Goal: Transaction & Acquisition: Purchase product/service

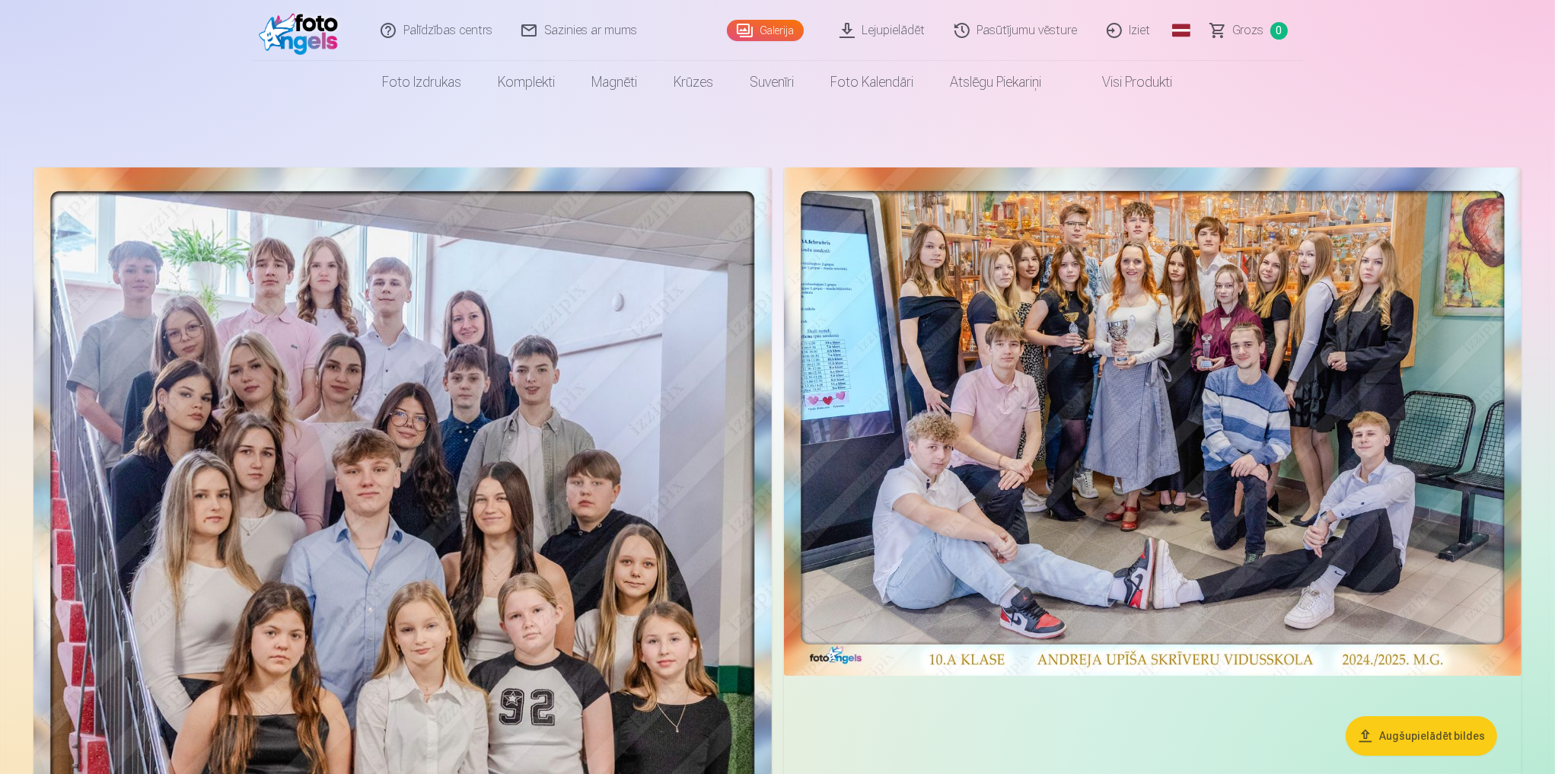
click at [763, 33] on link "Galerija" at bounding box center [765, 30] width 77 height 21
click at [786, 30] on link "Galerija" at bounding box center [765, 30] width 77 height 21
click at [451, 445] on img at bounding box center [402, 703] width 738 height 1072
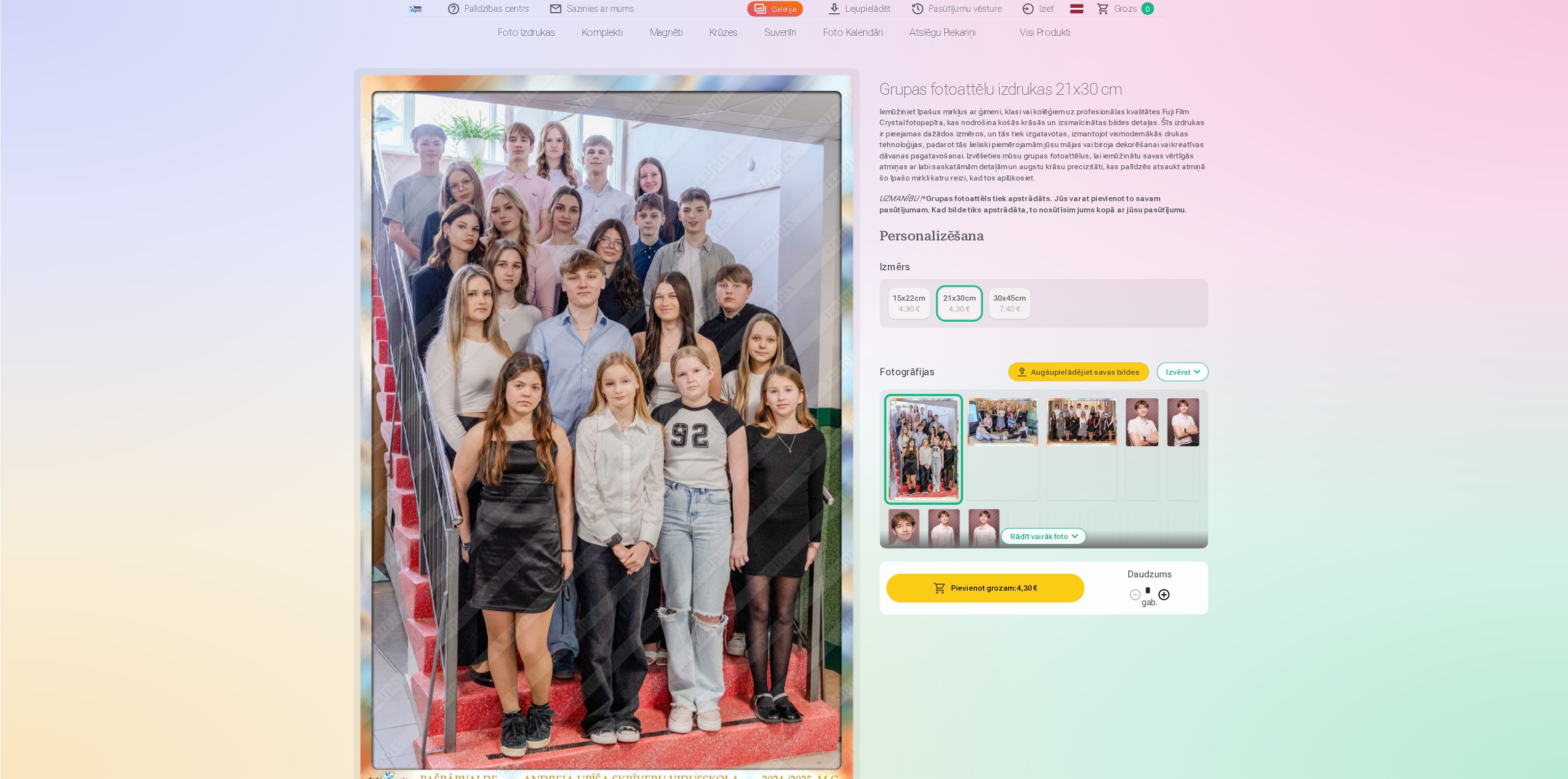
scroll to position [24, 0]
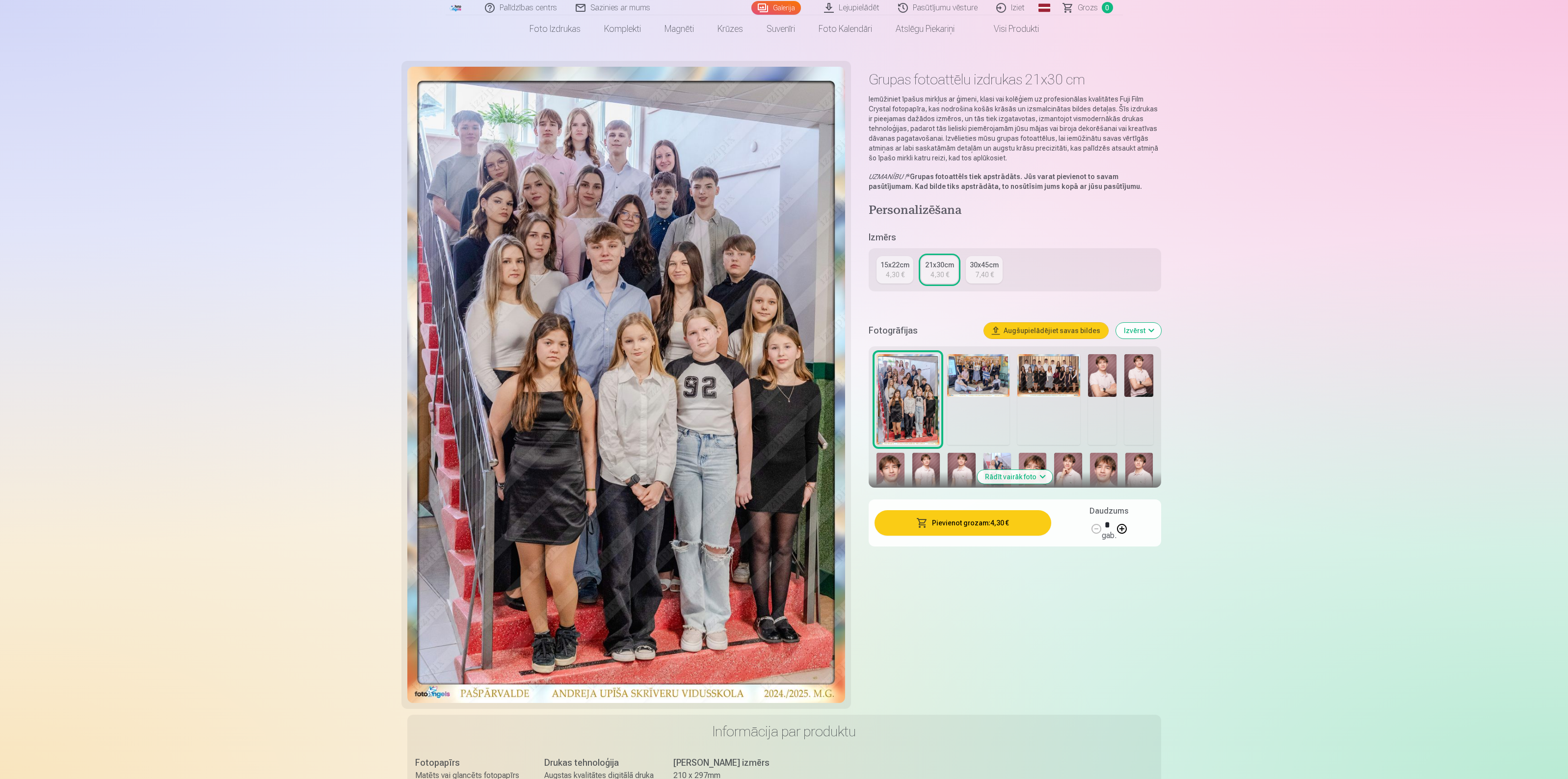
click at [977, 378] on img at bounding box center [978, 376] width 63 height 43
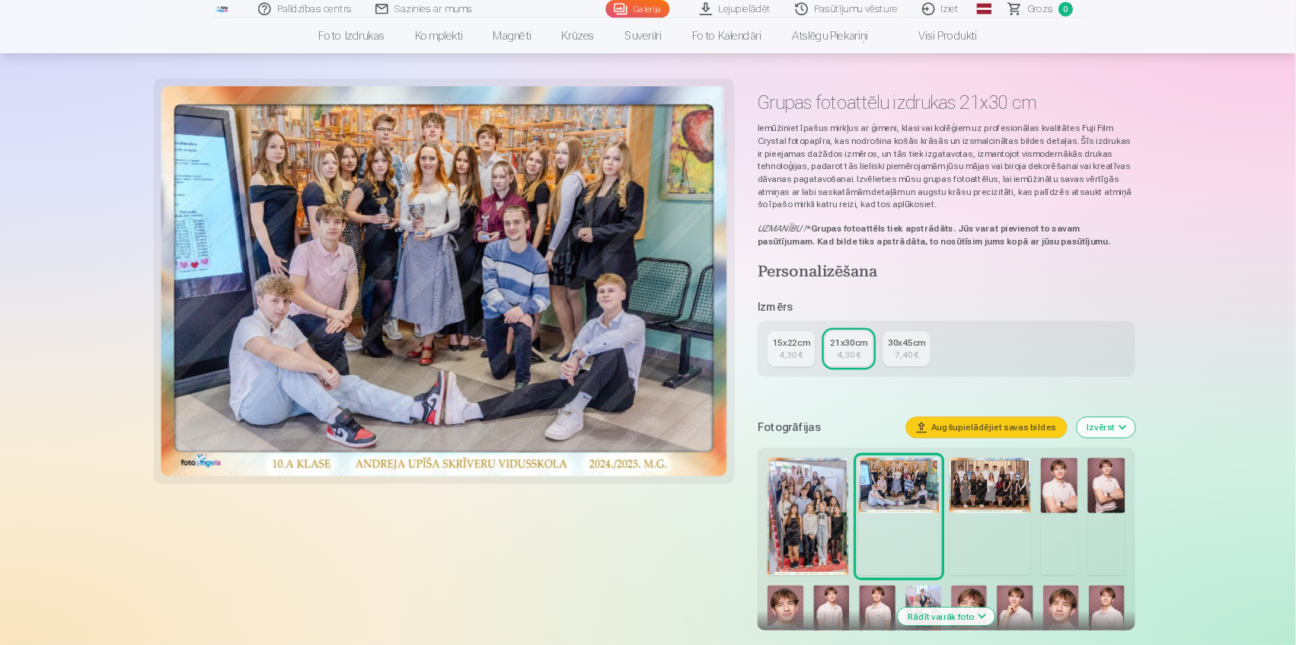
scroll to position [61, 0]
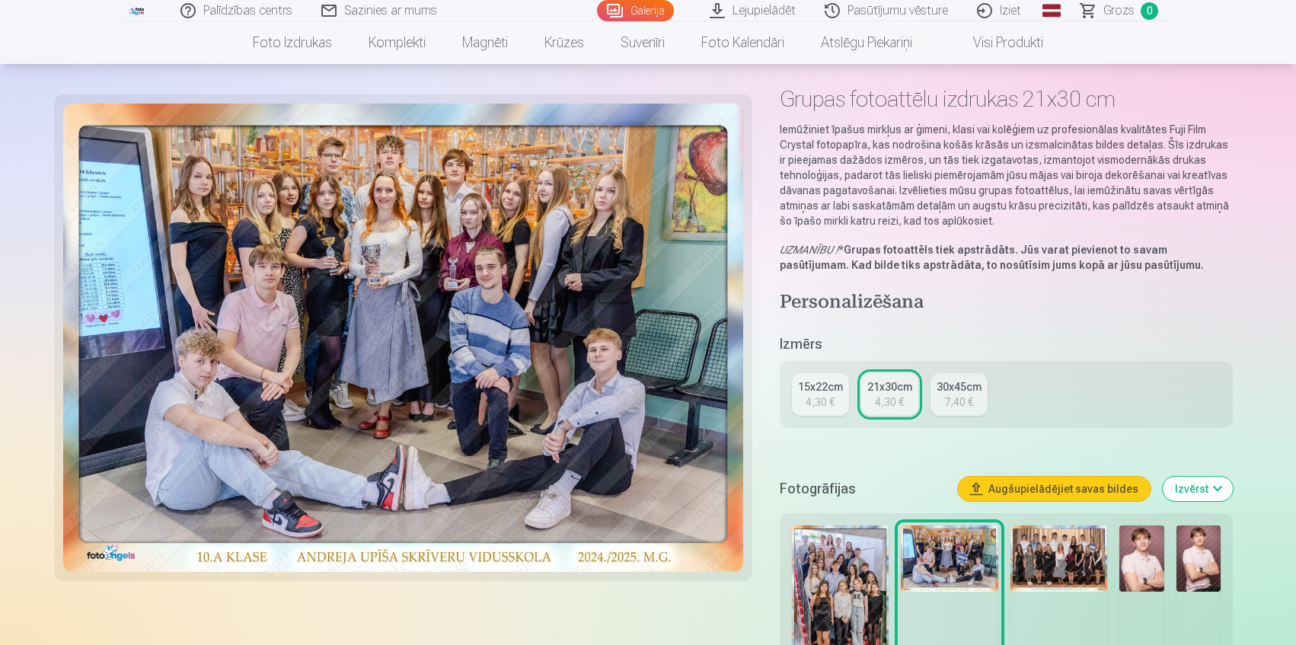
click at [1062, 559] on img at bounding box center [1058, 558] width 97 height 67
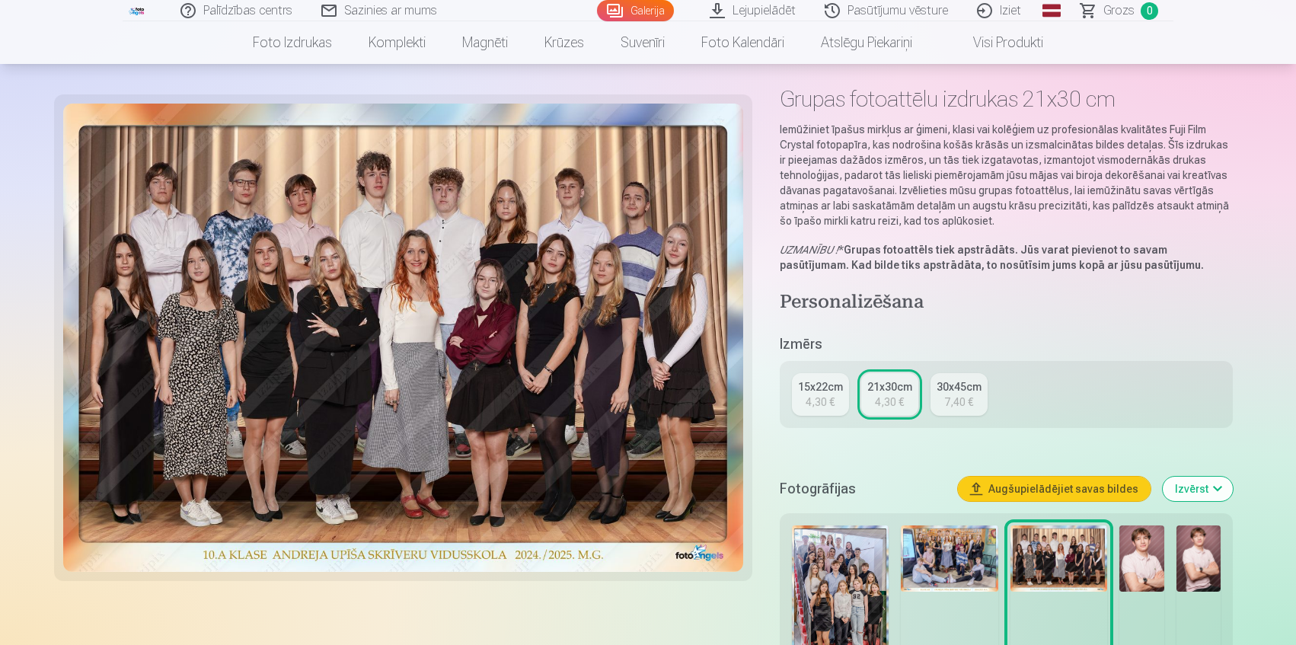
scroll to position [0, 0]
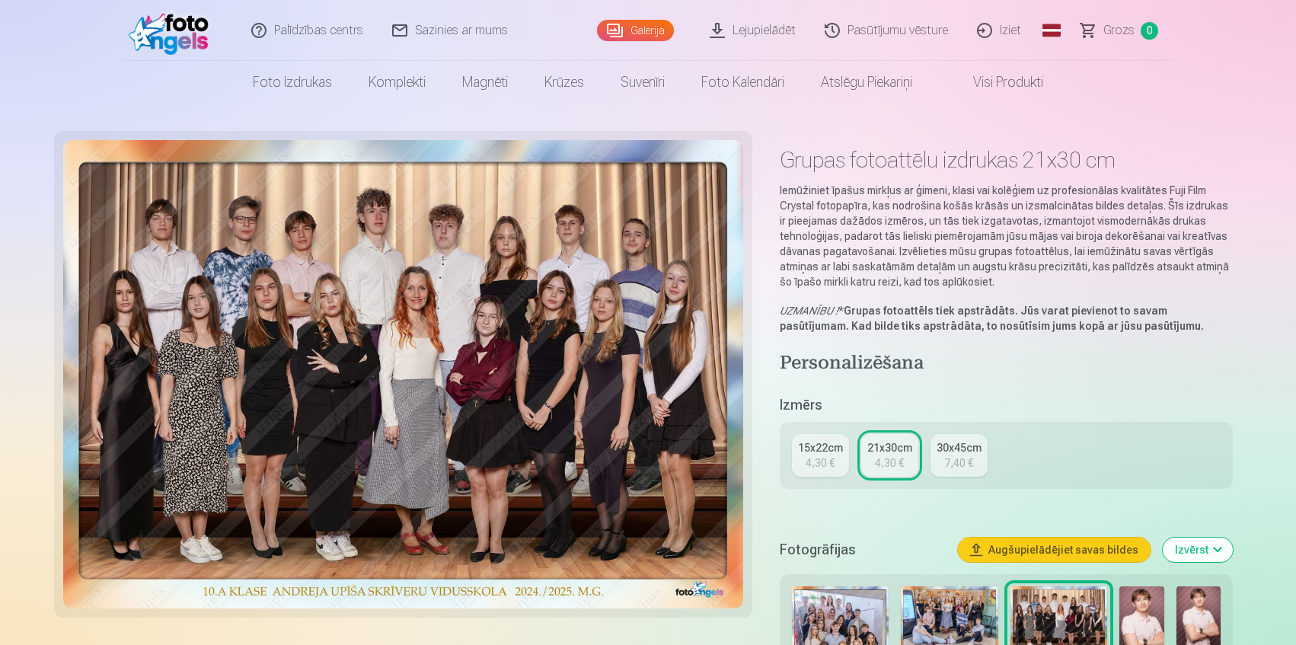
click at [783, 29] on link "Lejupielādēt" at bounding box center [753, 30] width 115 height 61
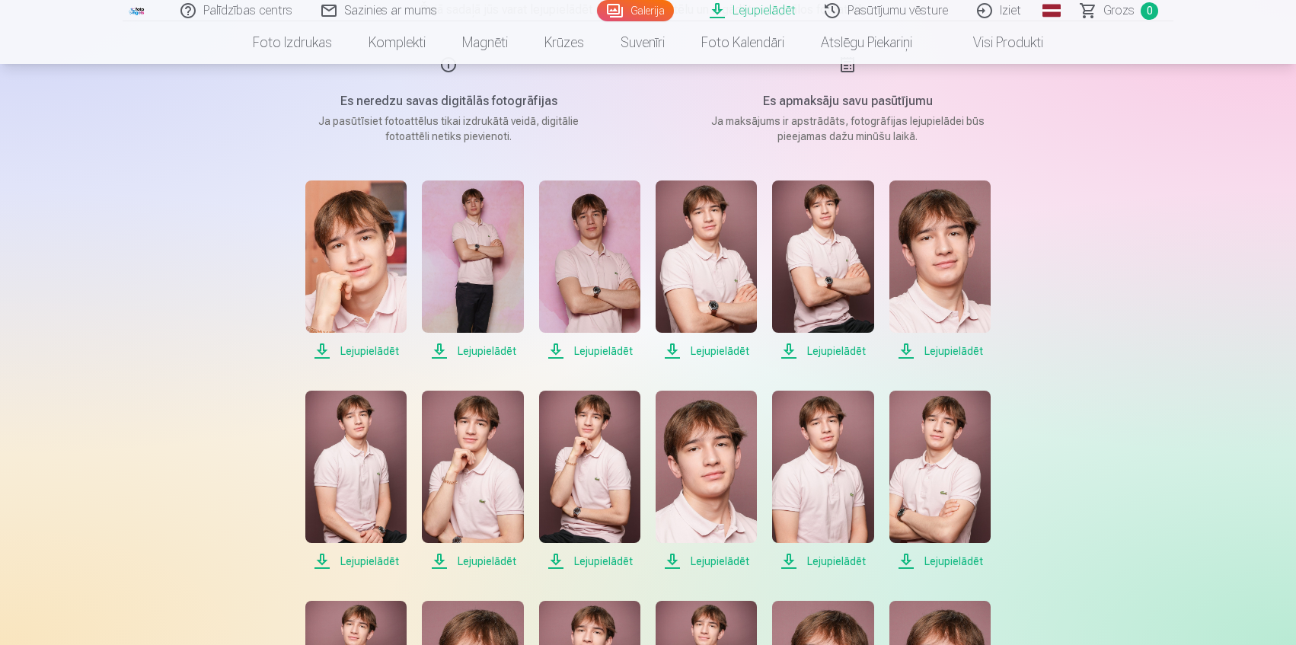
scroll to position [202, 0]
click at [375, 352] on span "Lejupielādēt" at bounding box center [355, 352] width 101 height 18
click at [481, 353] on span "Lejupielādēt" at bounding box center [472, 352] width 101 height 18
click at [603, 353] on span "Lejupielādēt" at bounding box center [589, 352] width 101 height 18
click at [732, 352] on span "Lejupielādēt" at bounding box center [705, 352] width 101 height 18
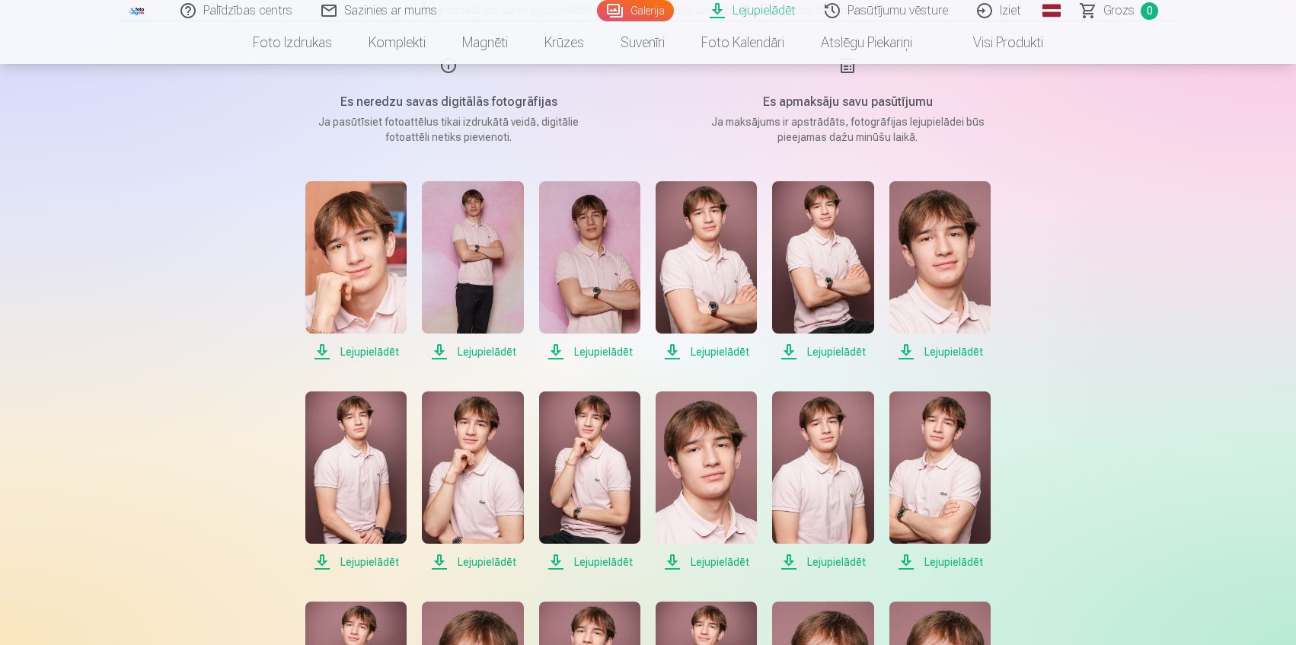
click at [828, 353] on span "Lejupielādēt" at bounding box center [822, 352] width 101 height 18
click at [958, 350] on span "Lejupielādēt" at bounding box center [939, 352] width 101 height 18
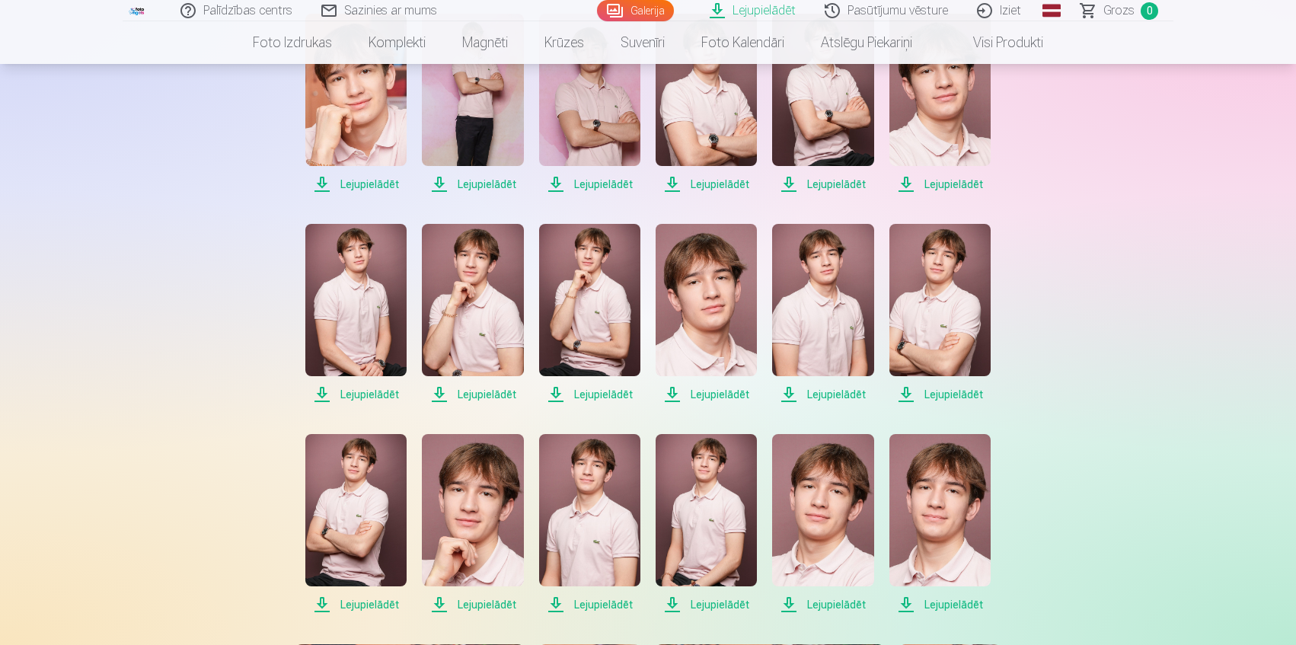
scroll to position [457, 0]
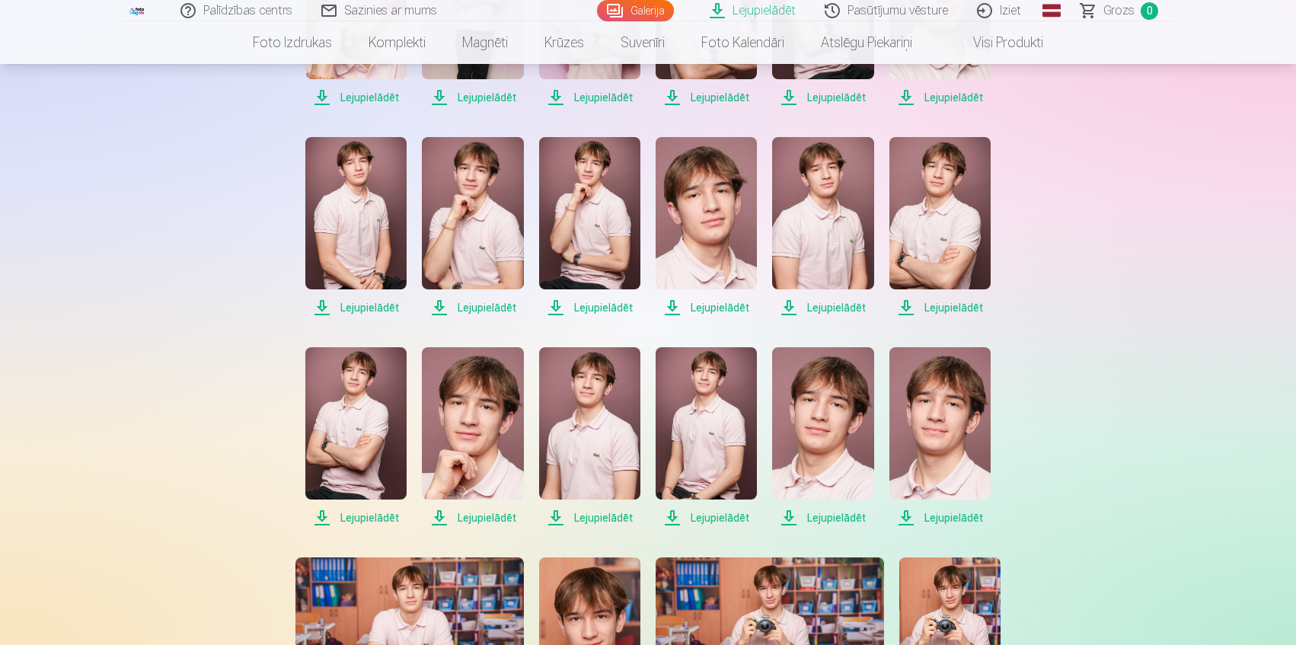
click at [375, 306] on span "Lejupielādēt" at bounding box center [355, 307] width 101 height 18
click at [494, 309] on span "Lejupielādēt" at bounding box center [472, 307] width 101 height 18
click at [608, 311] on span "Lejupielādēt" at bounding box center [589, 307] width 101 height 18
click at [484, 305] on span "Lejupielādēt" at bounding box center [472, 307] width 101 height 18
click at [592, 306] on span "Lejupielādēt" at bounding box center [589, 307] width 101 height 18
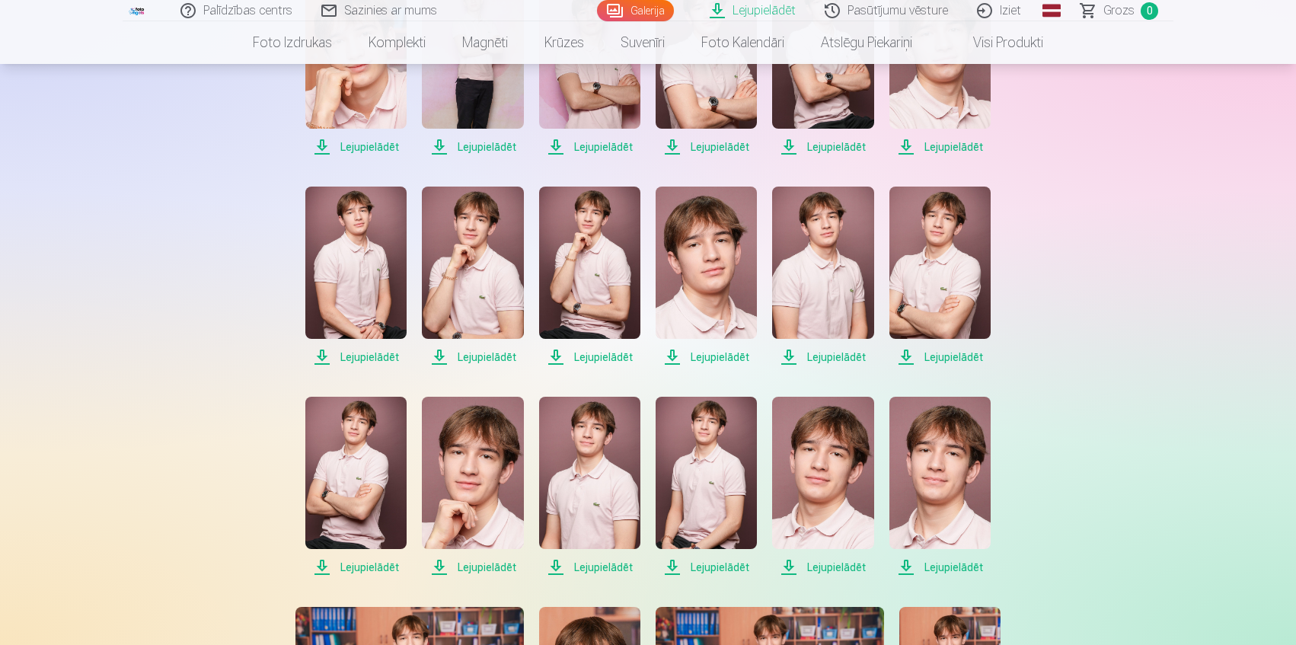
scroll to position [406, 0]
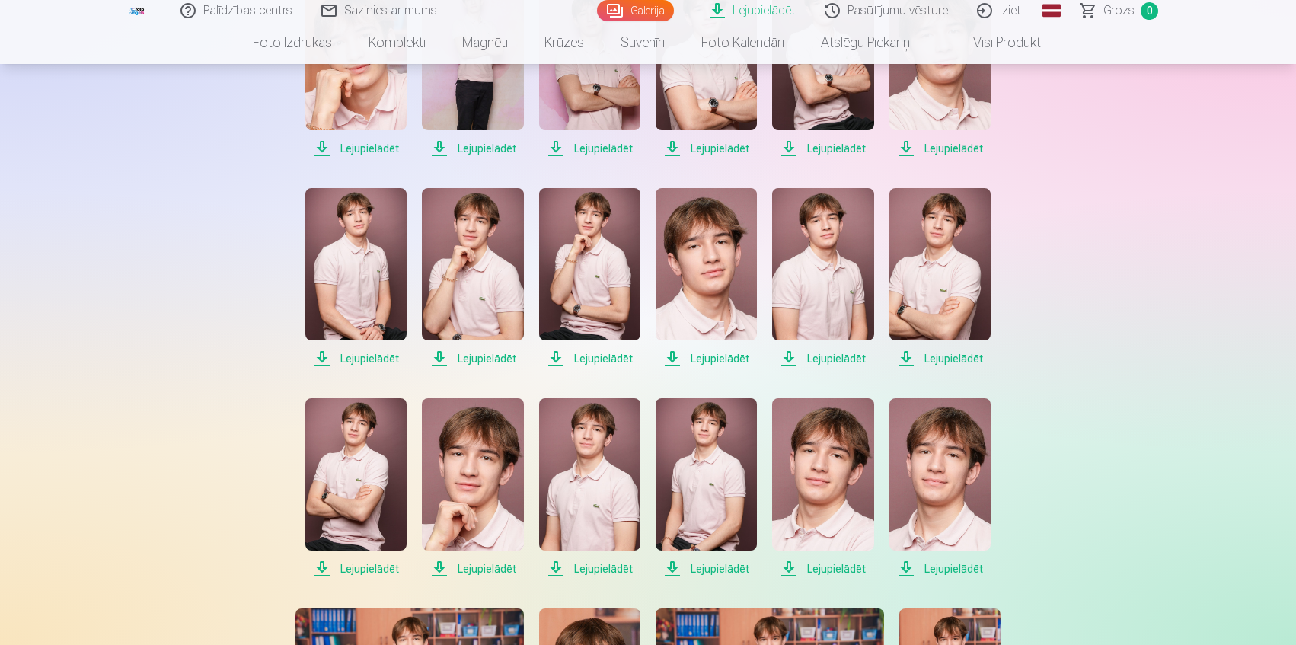
click at [723, 356] on span "Lejupielādēt" at bounding box center [705, 358] width 101 height 18
click at [852, 350] on span "Lejupielādēt" at bounding box center [822, 358] width 101 height 18
click at [947, 359] on span "Lejupielādēt" at bounding box center [939, 358] width 101 height 18
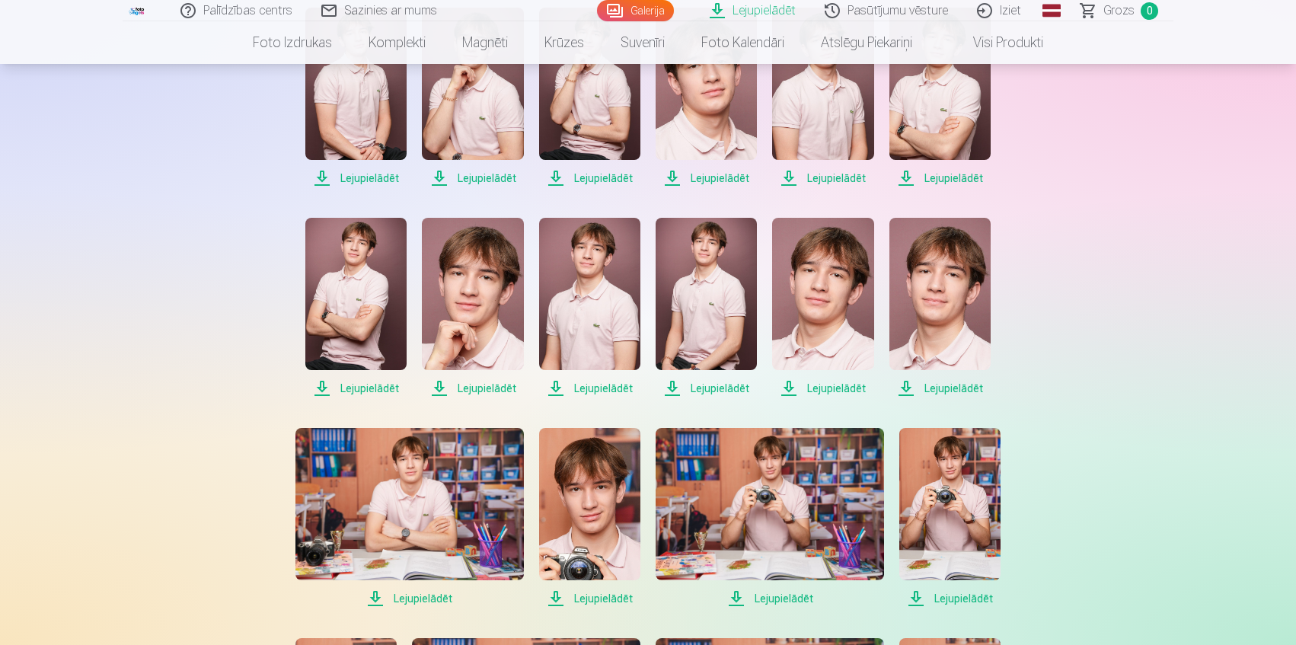
scroll to position [609, 0]
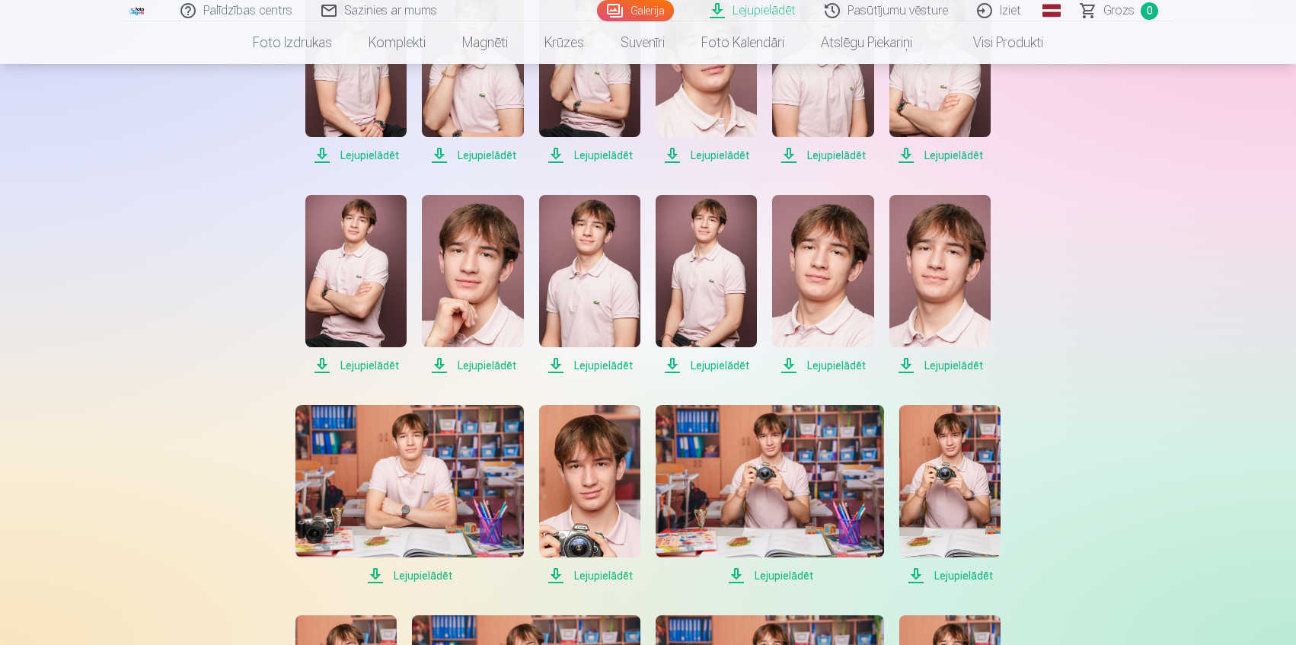
click at [378, 364] on span "Lejupielādēt" at bounding box center [355, 365] width 101 height 18
click at [490, 367] on span "Lejupielādēt" at bounding box center [472, 365] width 101 height 18
click at [603, 368] on span "Lejupielādēt" at bounding box center [589, 365] width 101 height 18
click at [722, 366] on span "Lejupielādēt" at bounding box center [705, 365] width 101 height 18
click at [837, 365] on span "Lejupielādēt" at bounding box center [822, 365] width 101 height 18
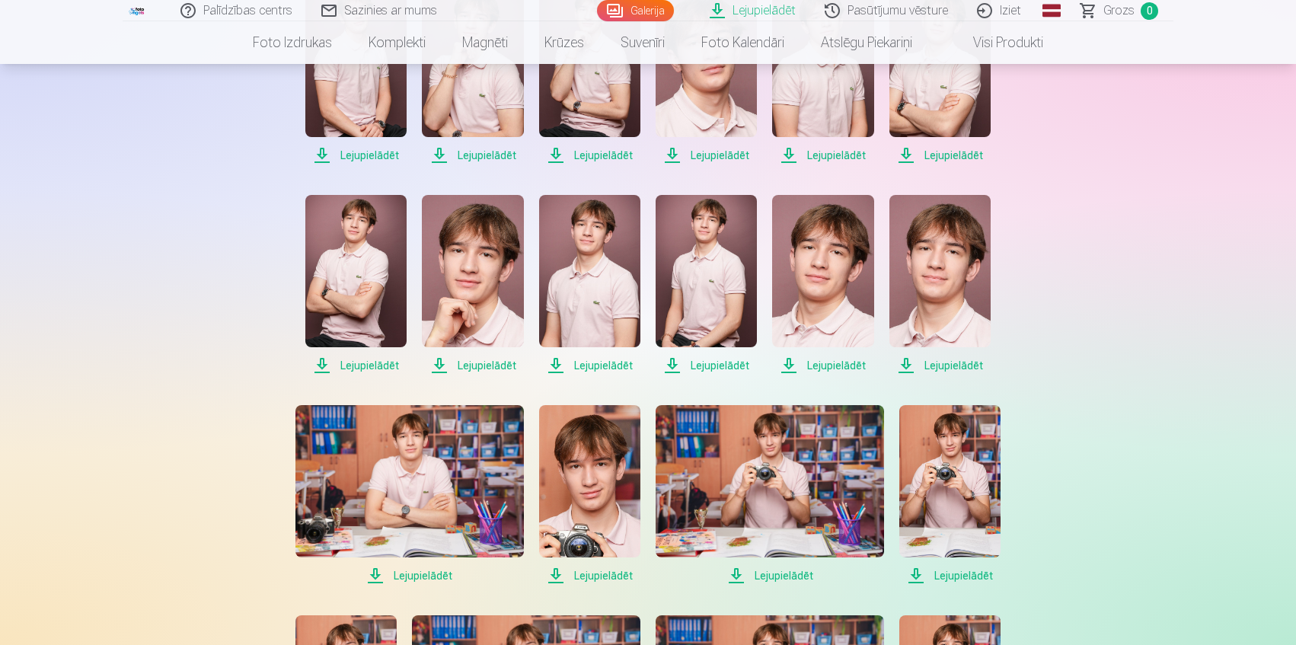
click at [946, 364] on span "Lejupielādēt" at bounding box center [939, 365] width 101 height 18
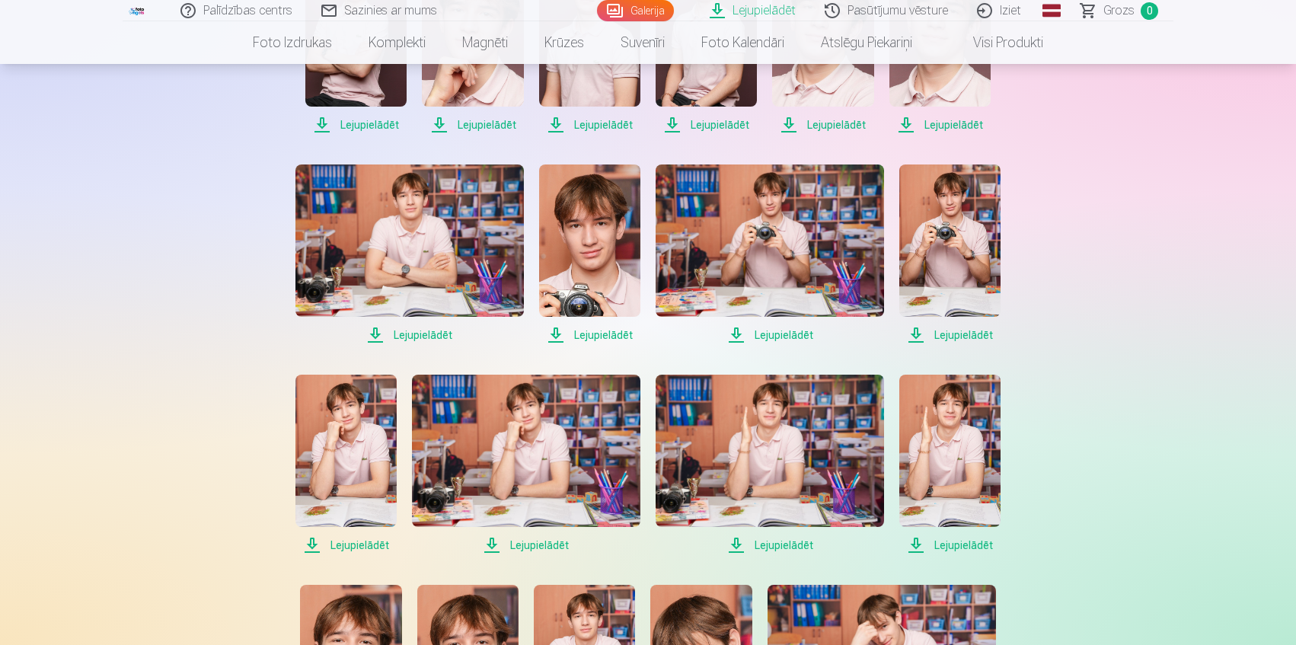
scroll to position [863, 0]
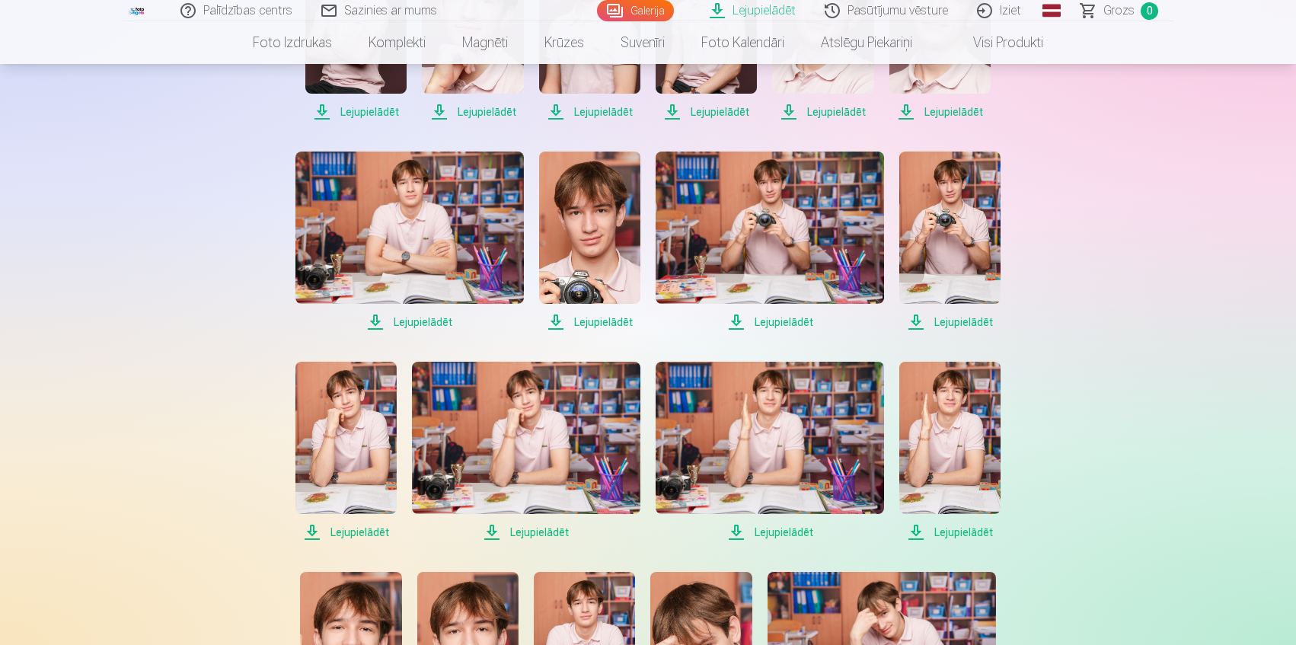
click at [422, 324] on span "Lejupielādēt" at bounding box center [409, 322] width 228 height 18
click at [599, 320] on span "Lejupielādēt" at bounding box center [589, 322] width 101 height 18
click at [790, 323] on span "Lejupielādēt" at bounding box center [769, 322] width 228 height 18
click at [960, 318] on span "Lejupielādēt" at bounding box center [949, 322] width 101 height 18
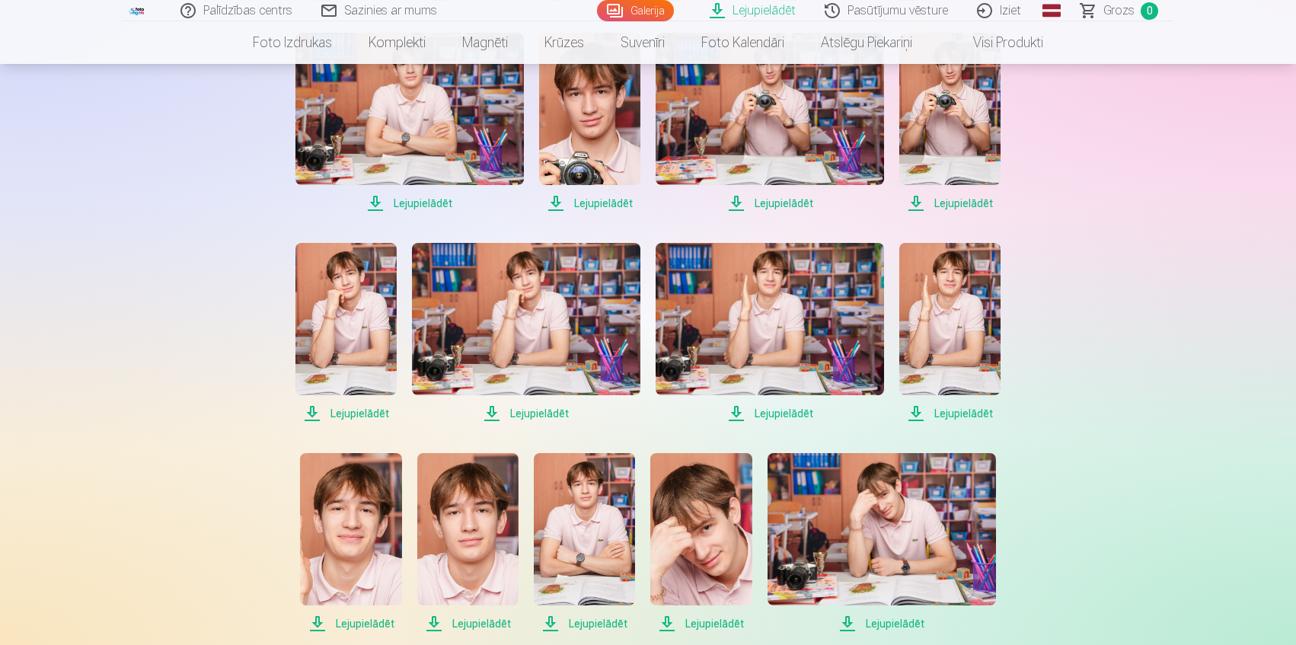
scroll to position [1015, 0]
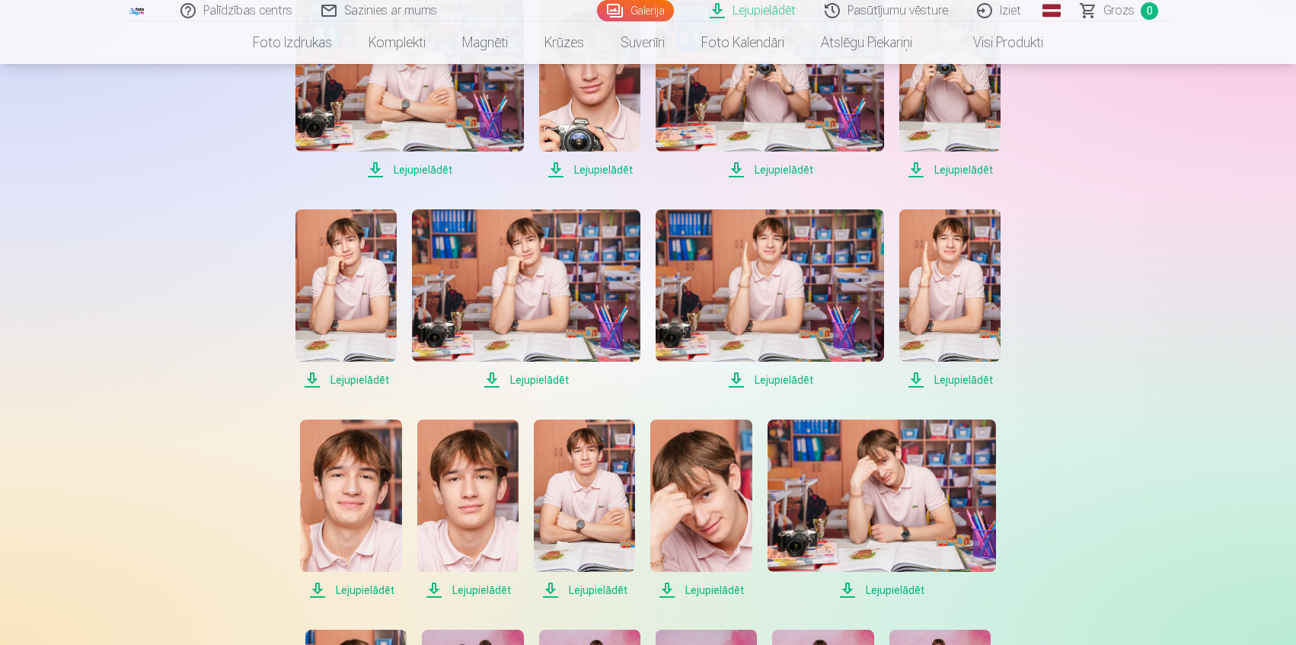
click at [365, 382] on span "Lejupielādēt" at bounding box center [345, 380] width 101 height 18
click at [548, 381] on span "Lejupielādēt" at bounding box center [526, 380] width 228 height 18
click at [795, 384] on span "Lejupielādēt" at bounding box center [769, 380] width 228 height 18
click at [967, 381] on span "Lejupielādēt" at bounding box center [949, 380] width 101 height 18
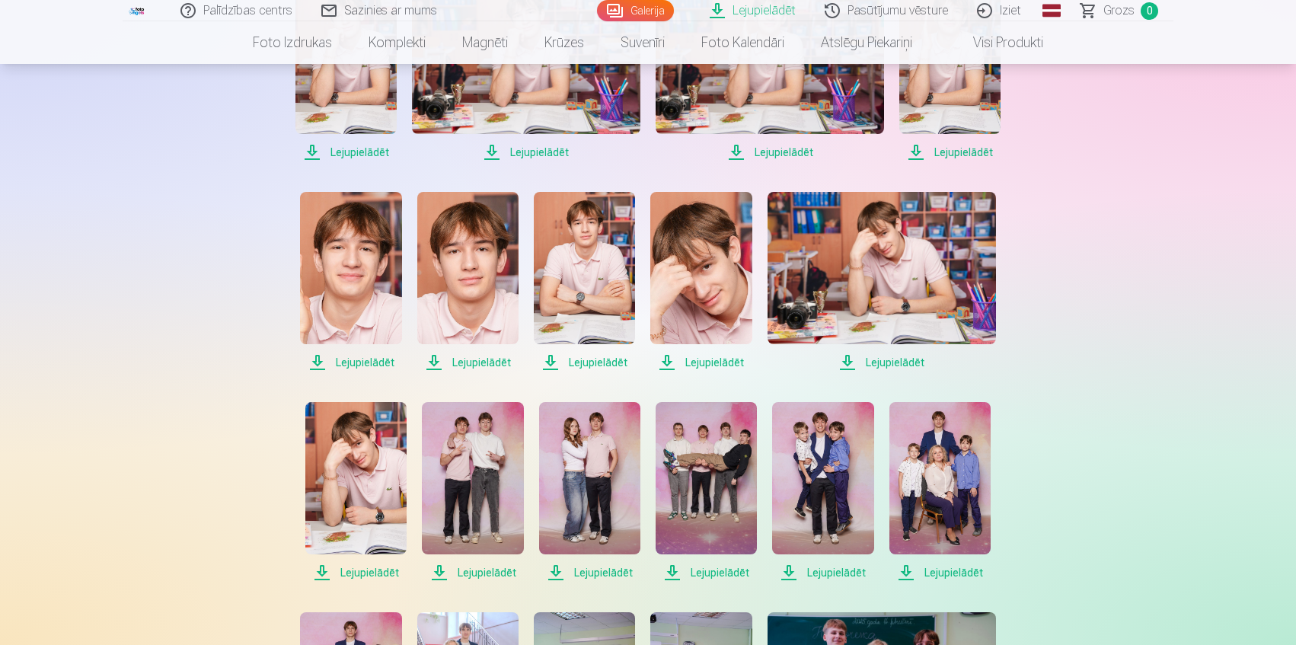
scroll to position [1268, 0]
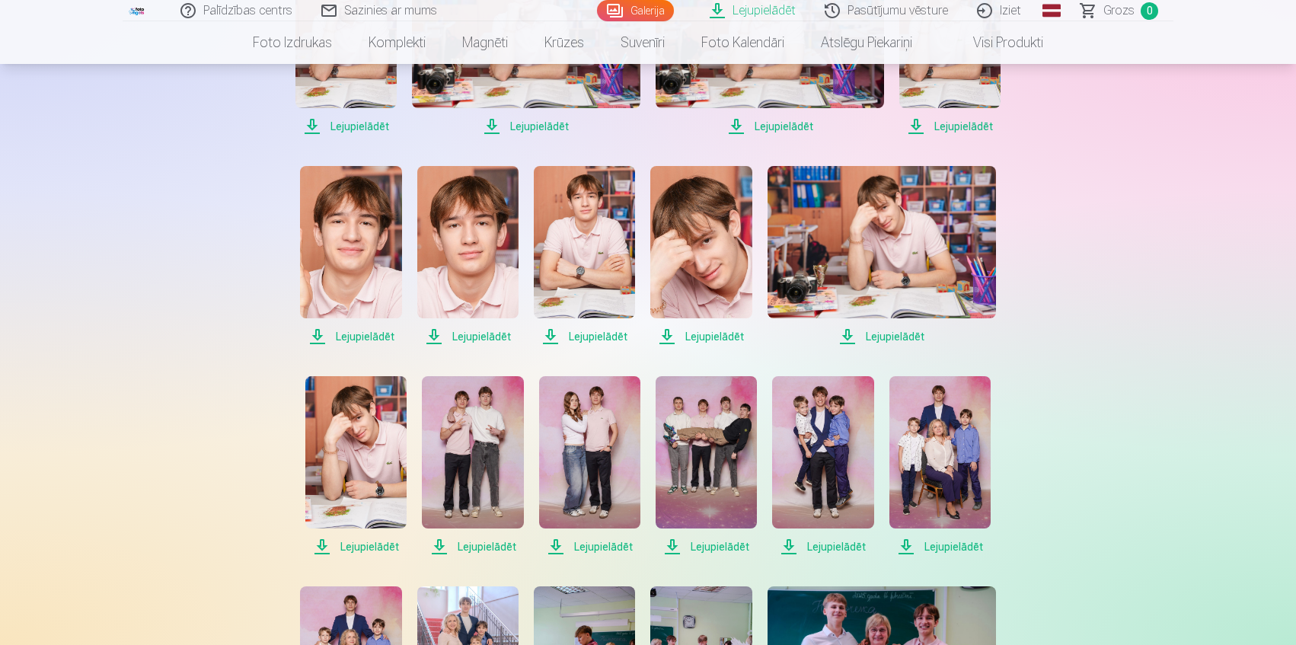
click at [379, 339] on span "Lejupielādēt" at bounding box center [350, 336] width 101 height 18
click at [470, 333] on span "Lejupielādēt" at bounding box center [467, 336] width 101 height 18
click at [609, 341] on span "Lejupielādēt" at bounding box center [584, 336] width 101 height 18
click at [711, 333] on span "Lejupielādēt" at bounding box center [700, 336] width 101 height 18
click at [904, 340] on span "Lejupielādēt" at bounding box center [881, 336] width 228 height 18
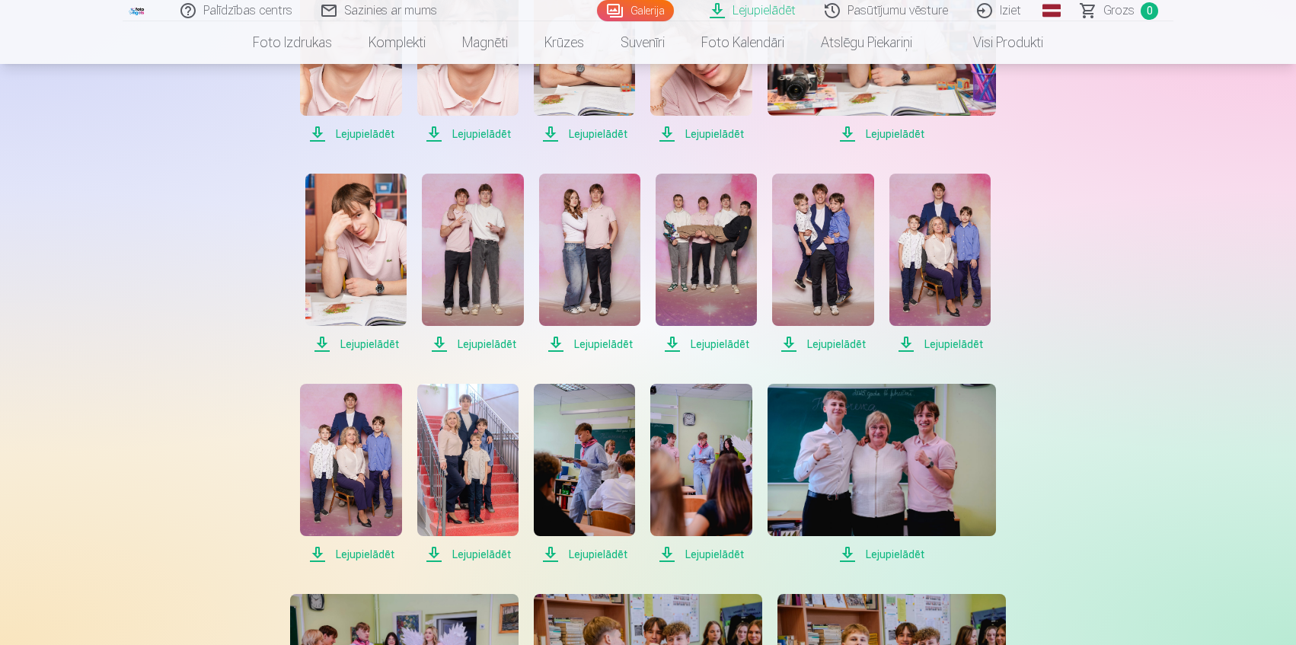
scroll to position [1472, 0]
click at [381, 340] on span "Lejupielādēt" at bounding box center [355, 343] width 101 height 18
click at [486, 342] on span "Lejupielādēt" at bounding box center [472, 343] width 101 height 18
click at [611, 344] on span "Lejupielādēt" at bounding box center [589, 343] width 101 height 18
click at [719, 343] on span "Lejupielādēt" at bounding box center [705, 343] width 101 height 18
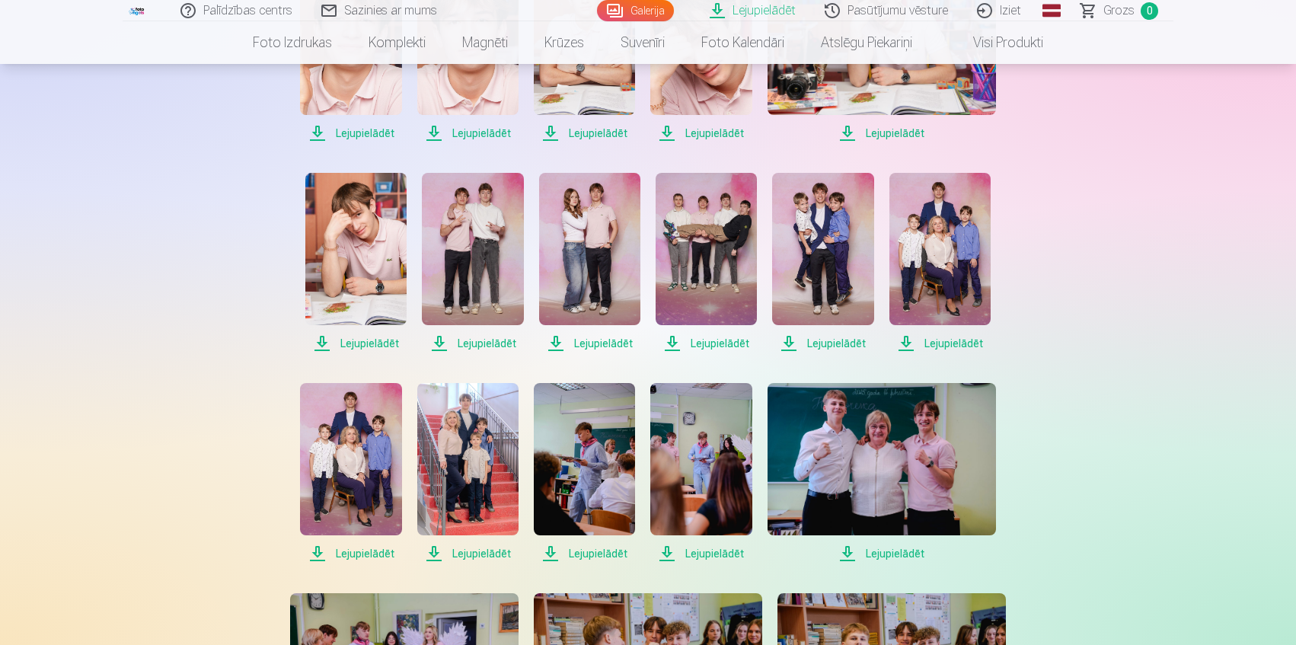
click at [824, 345] on span "Lejupielādēt" at bounding box center [822, 343] width 101 height 18
click at [953, 343] on span "Lejupielādēt" at bounding box center [939, 343] width 101 height 18
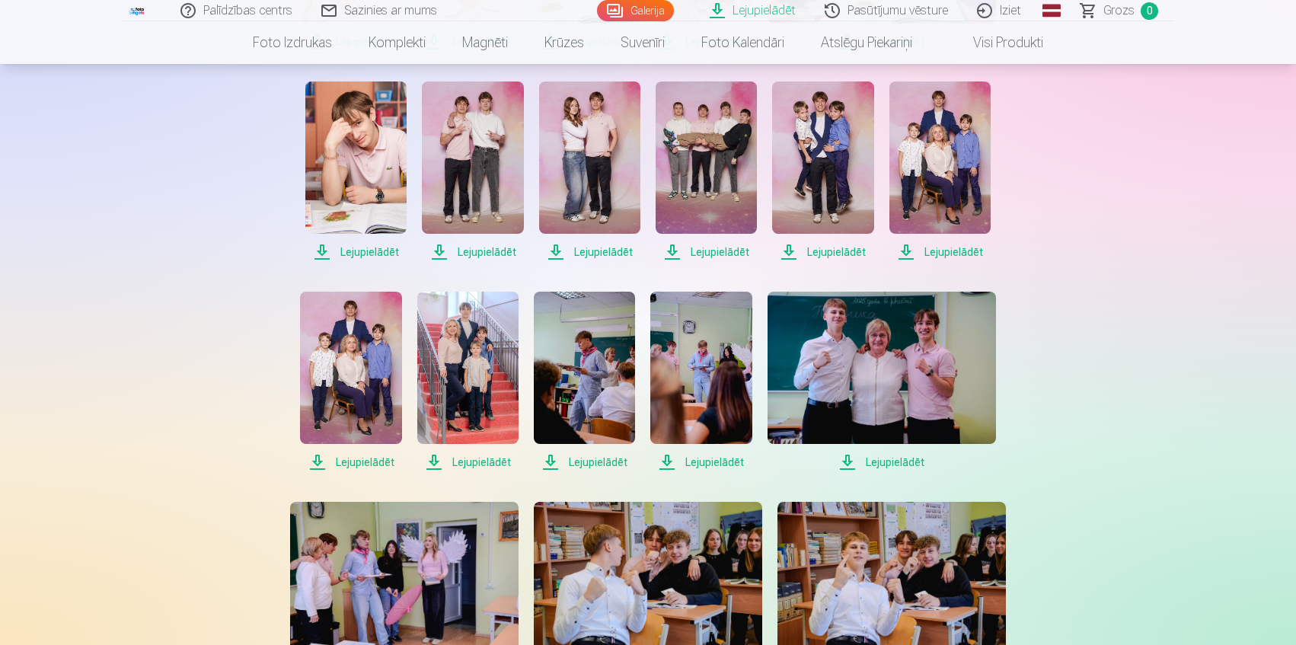
scroll to position [1573, 0]
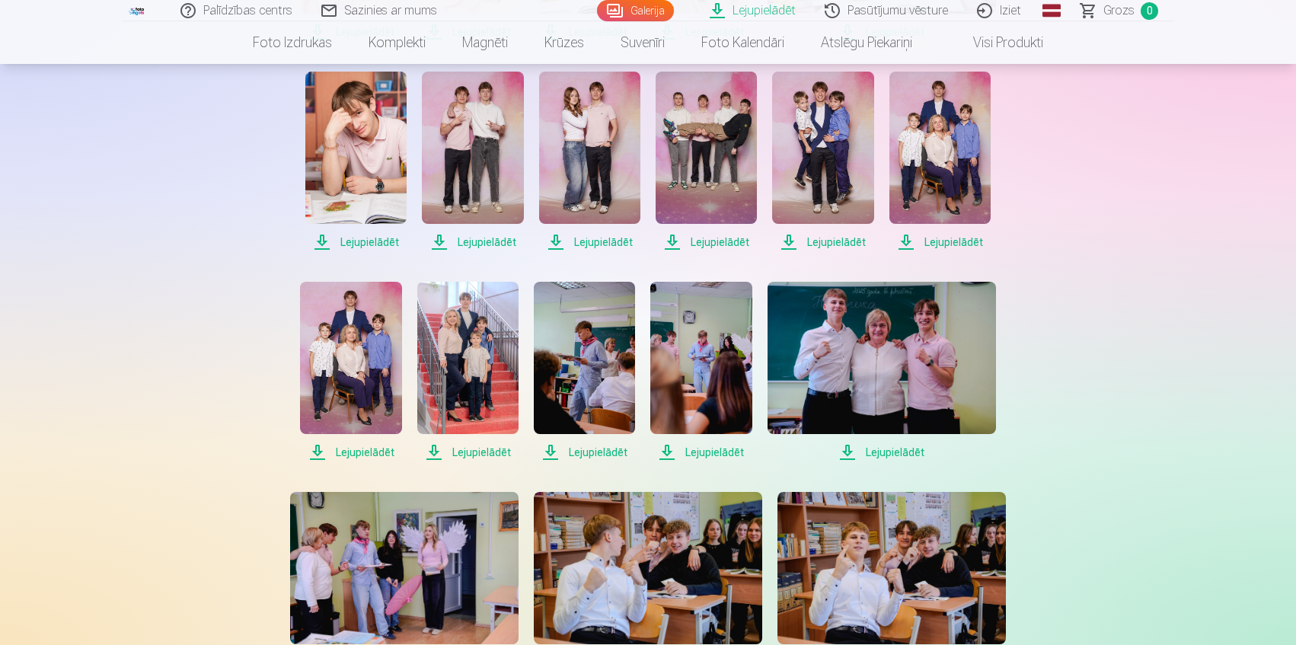
click at [352, 451] on span "Lejupielādēt" at bounding box center [350, 452] width 101 height 18
click at [484, 454] on span "Lejupielādēt" at bounding box center [467, 452] width 101 height 18
click at [604, 449] on span "Lejupielādēt" at bounding box center [584, 452] width 101 height 18
click at [717, 448] on span "Lejupielādēt" at bounding box center [700, 452] width 101 height 18
click at [894, 452] on span "Lejupielādēt" at bounding box center [881, 452] width 228 height 18
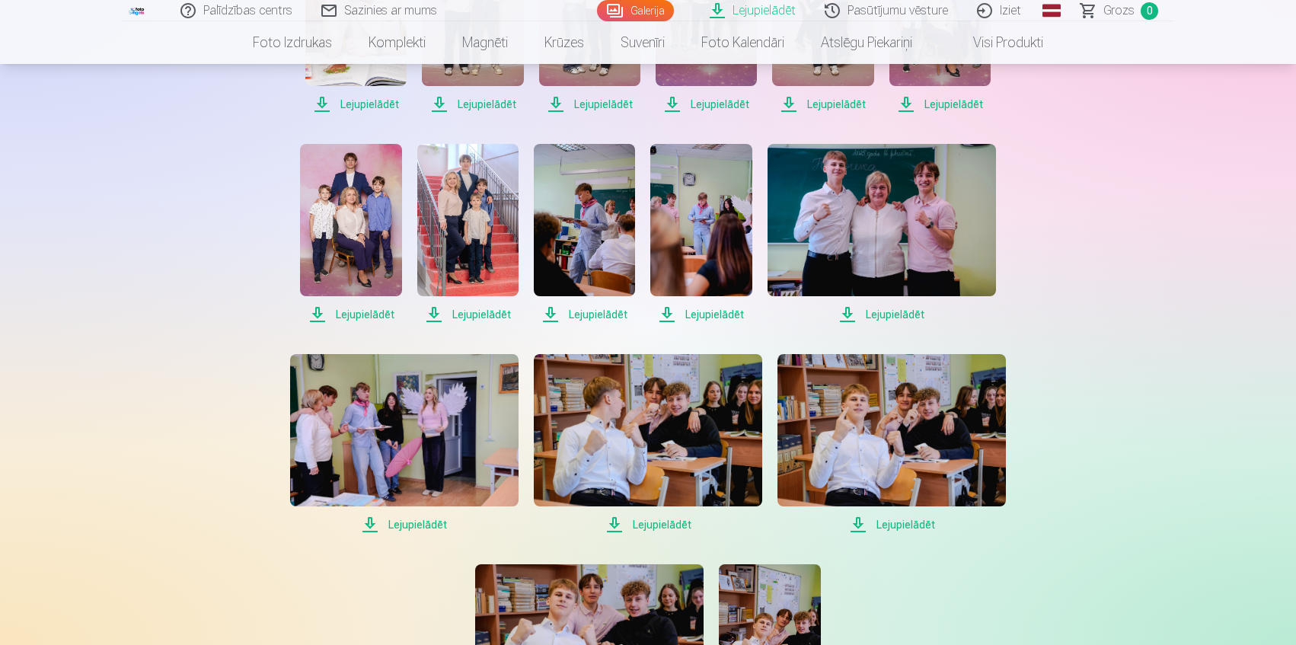
scroll to position [1776, 0]
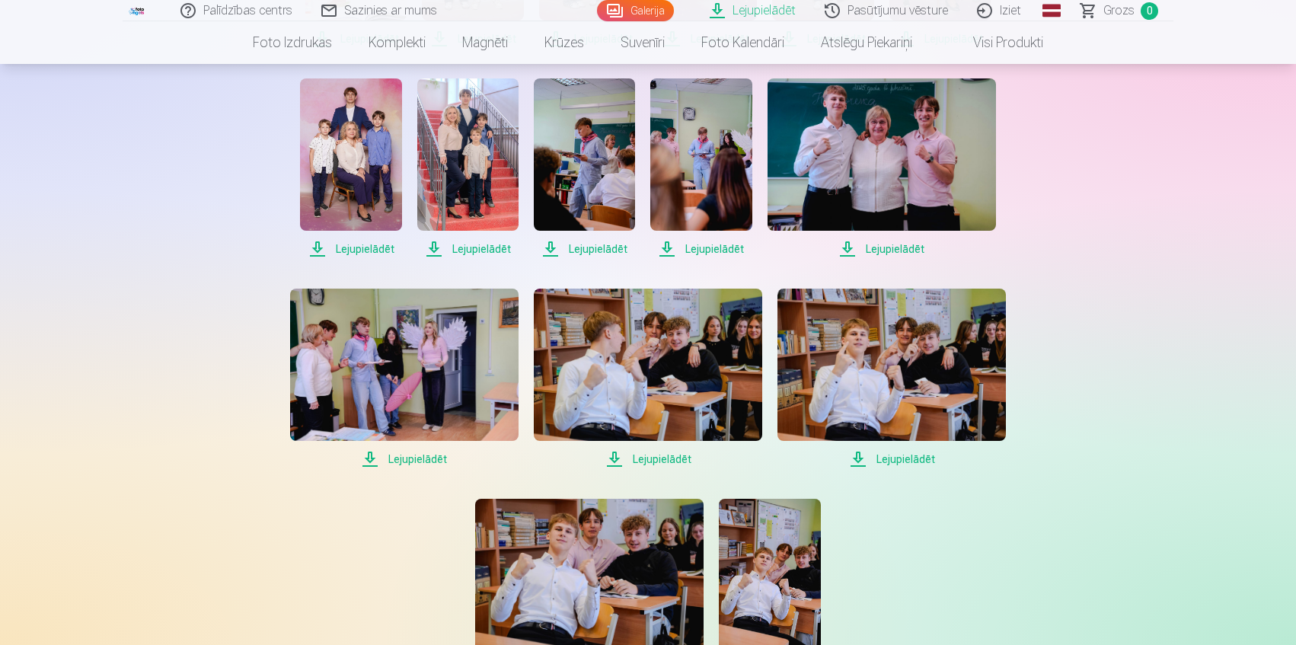
click at [422, 459] on span "Lejupielādēt" at bounding box center [404, 459] width 228 height 18
click at [663, 454] on span "Lejupielādēt" at bounding box center [648, 459] width 228 height 18
click at [905, 458] on span "Lejupielādēt" at bounding box center [891, 459] width 228 height 18
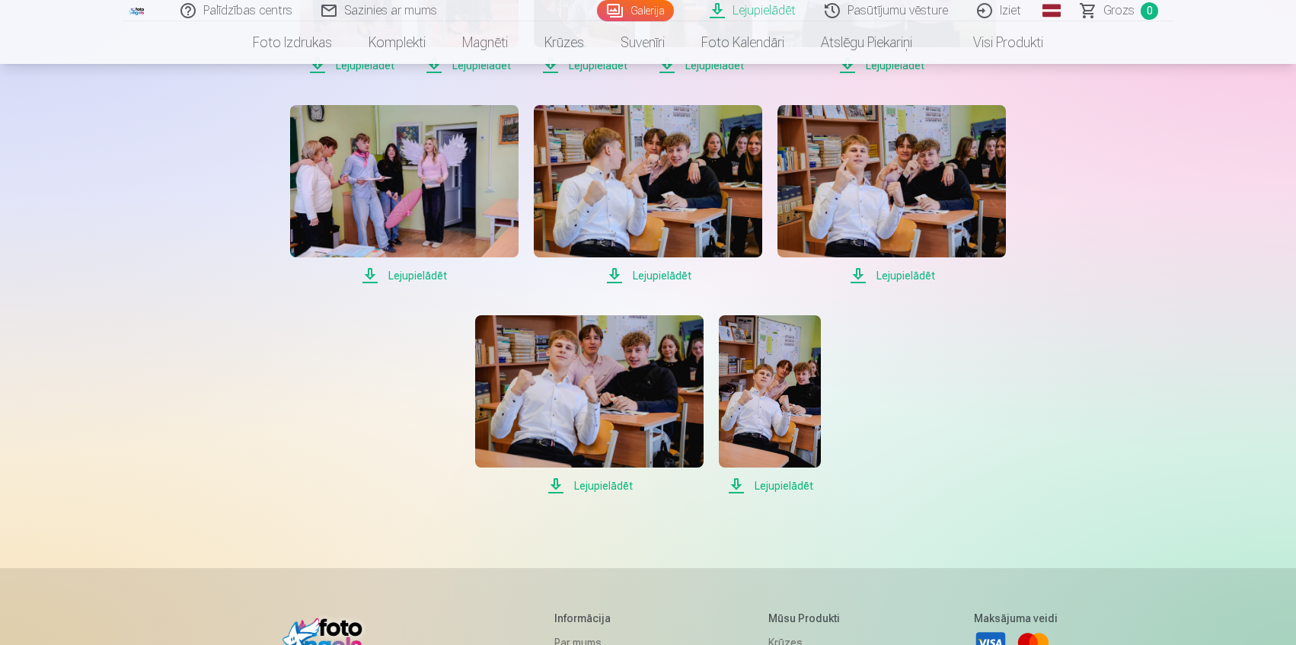
scroll to position [1979, 0]
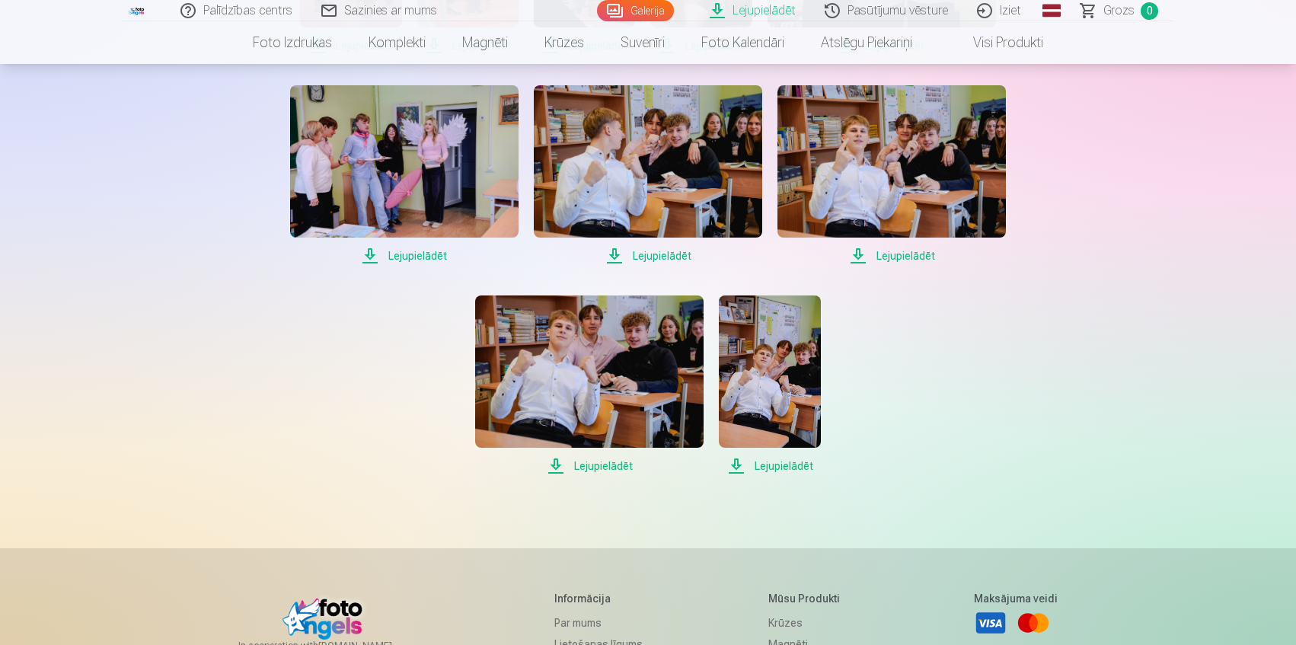
click at [607, 468] on span "Lejupielādēt" at bounding box center [589, 466] width 228 height 18
click at [776, 464] on span "Lejupielādēt" at bounding box center [769, 466] width 101 height 18
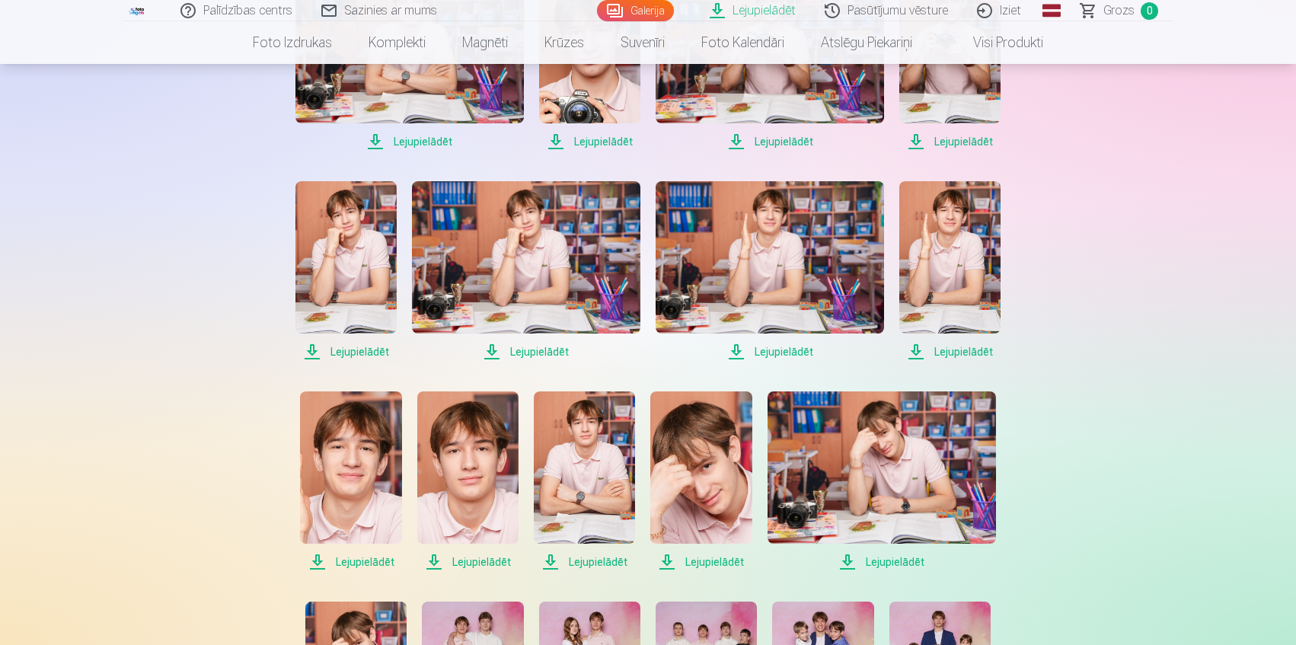
scroll to position [964, 0]
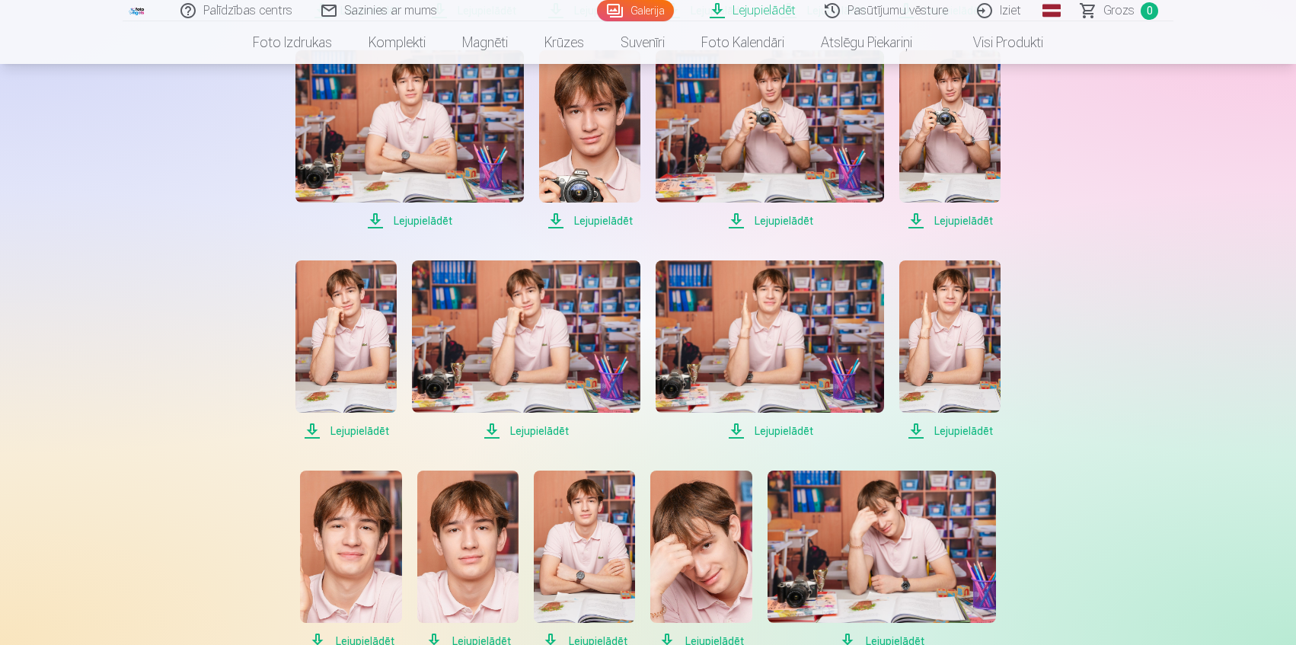
click at [1001, 43] on link "Visi produkti" at bounding box center [995, 42] width 131 height 43
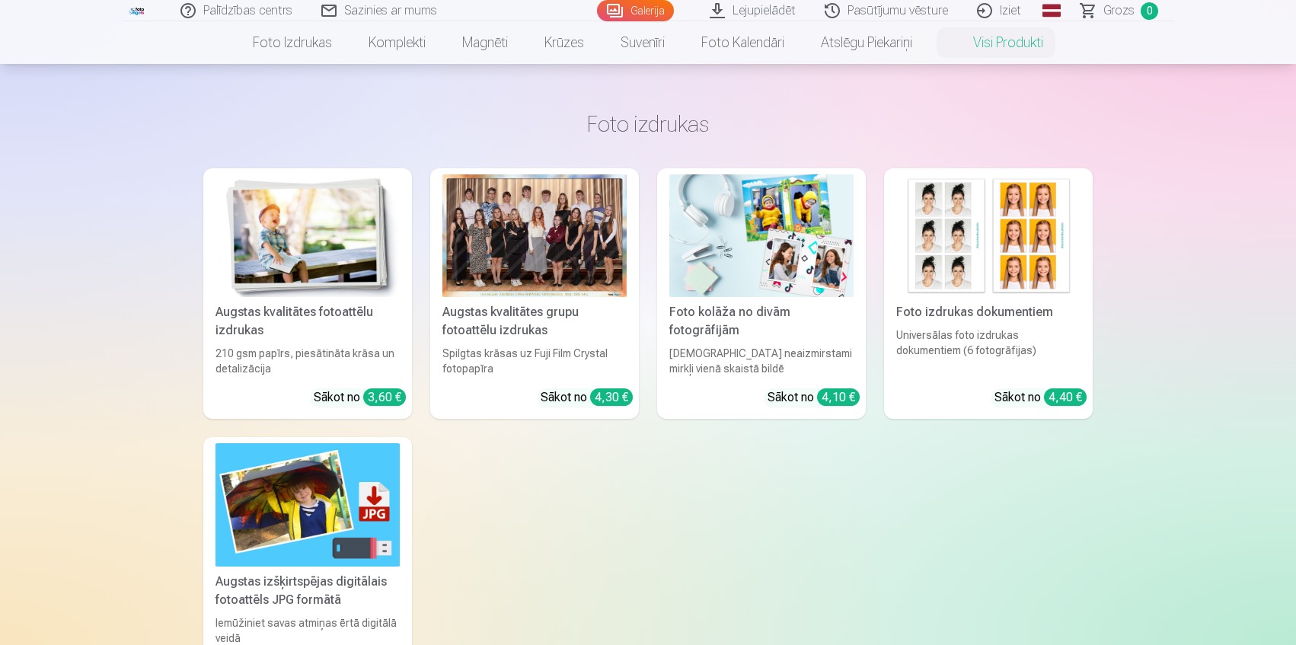
scroll to position [101, 0]
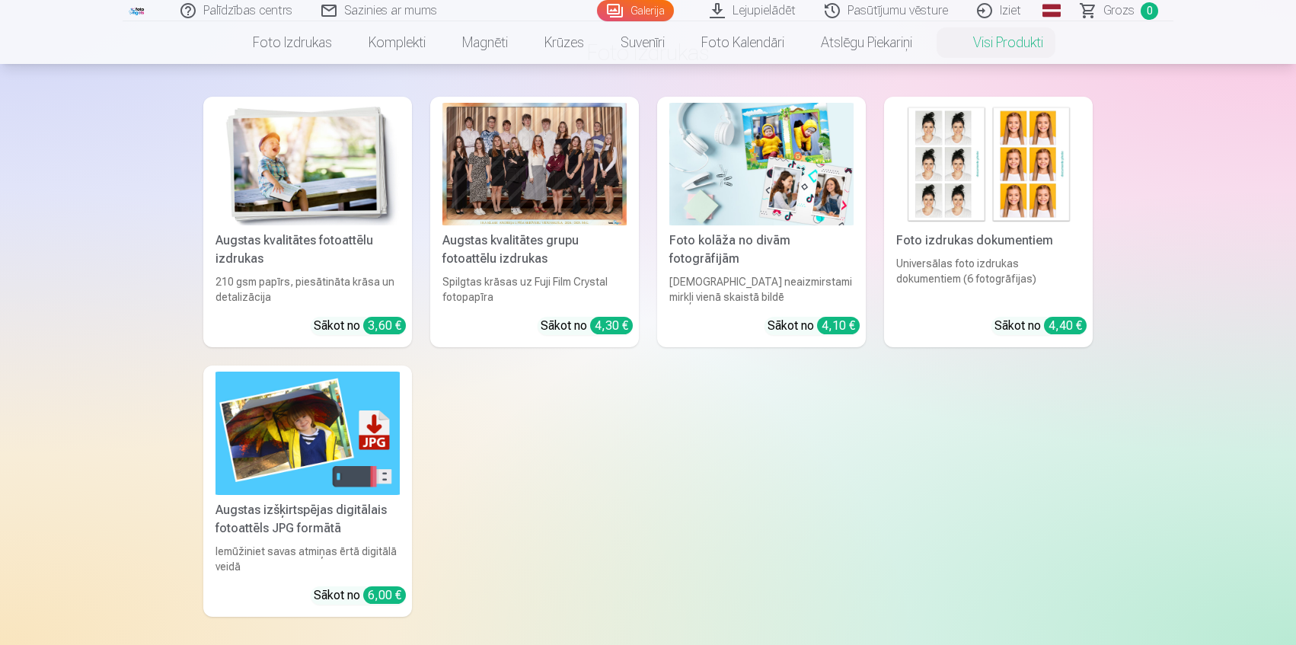
click at [370, 441] on img at bounding box center [307, 433] width 184 height 123
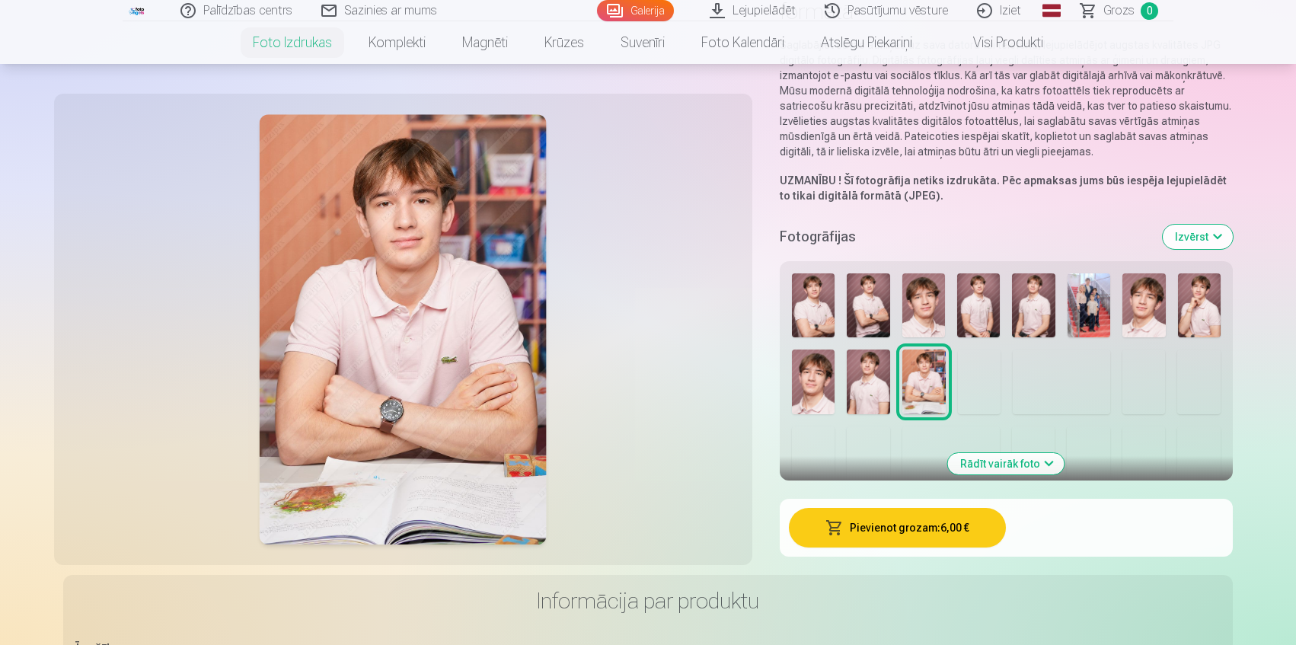
scroll to position [254, 0]
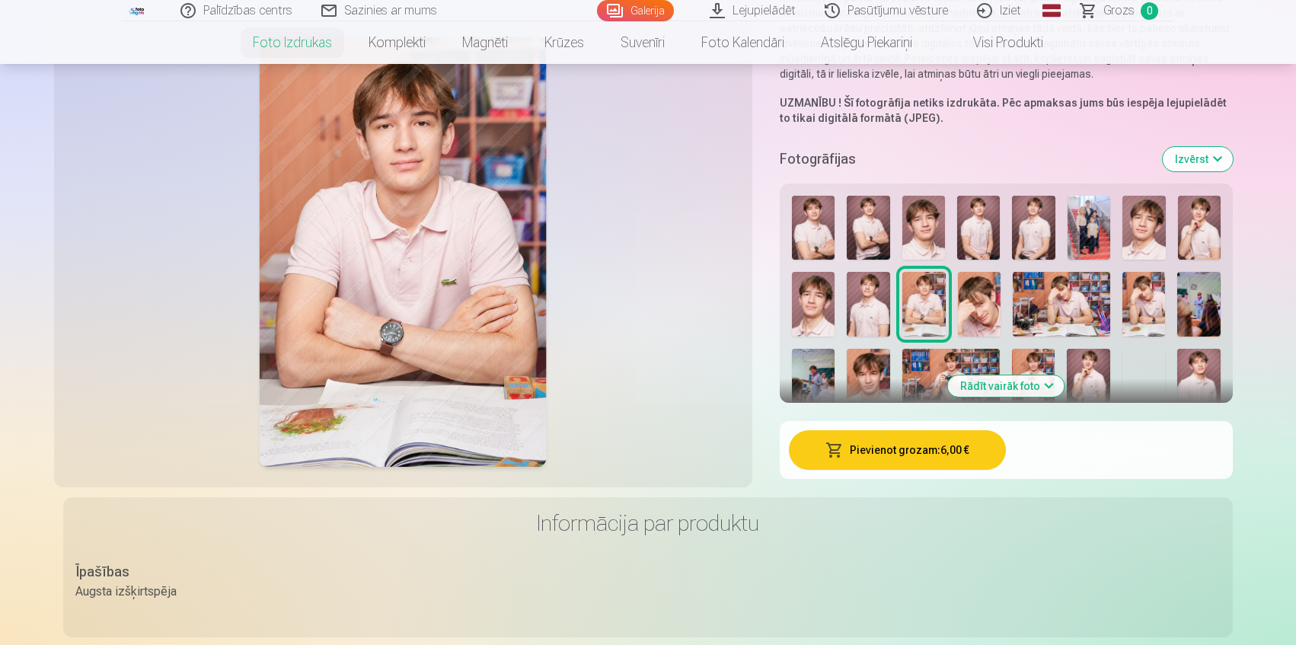
click at [1066, 304] on img at bounding box center [1060, 304] width 97 height 65
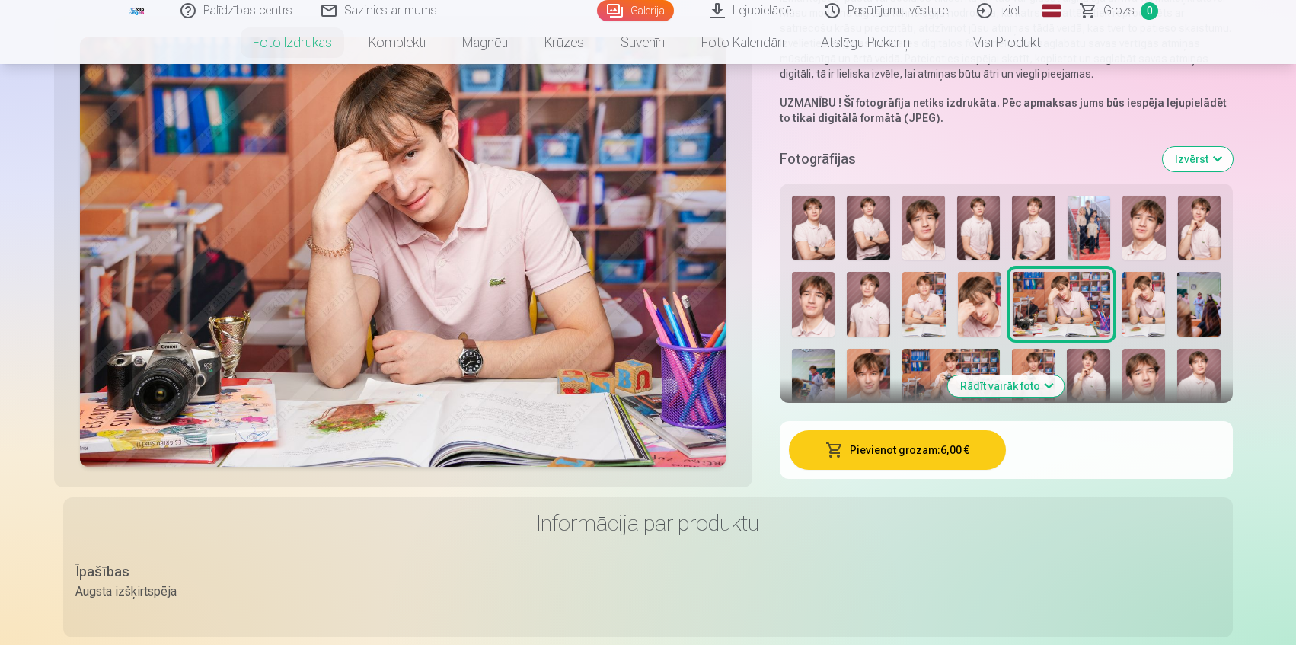
click at [817, 233] on img at bounding box center [813, 228] width 43 height 65
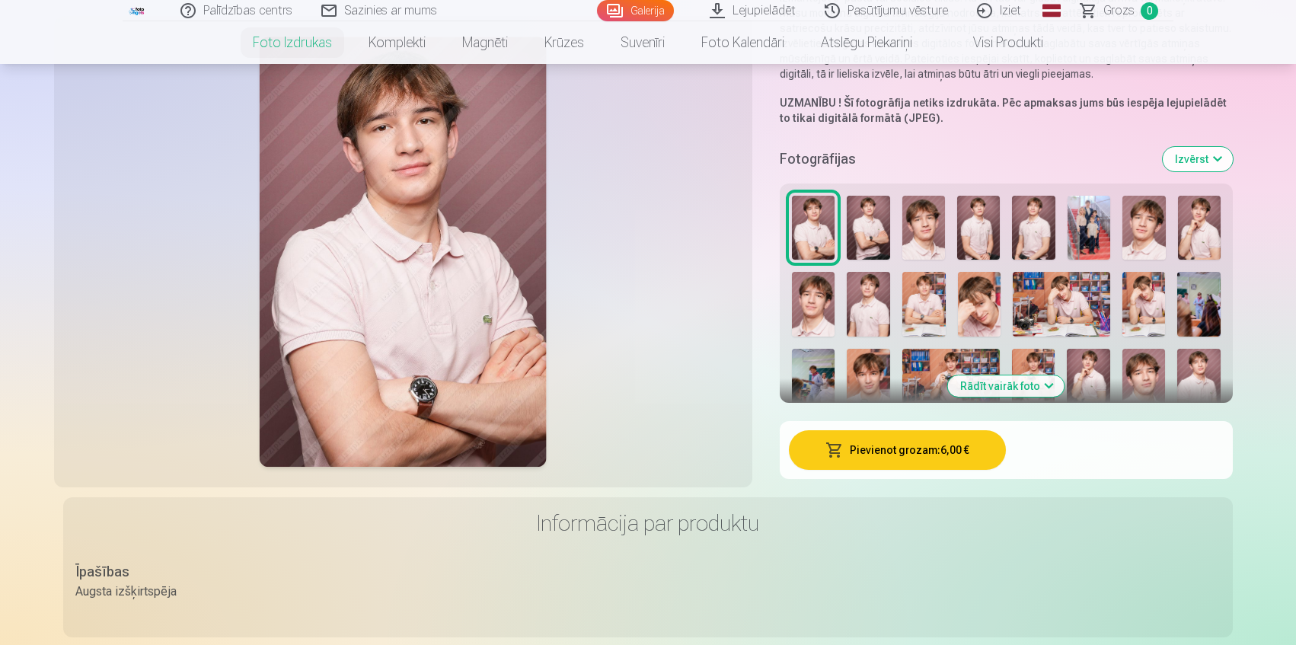
click at [932, 308] on img at bounding box center [923, 304] width 43 height 65
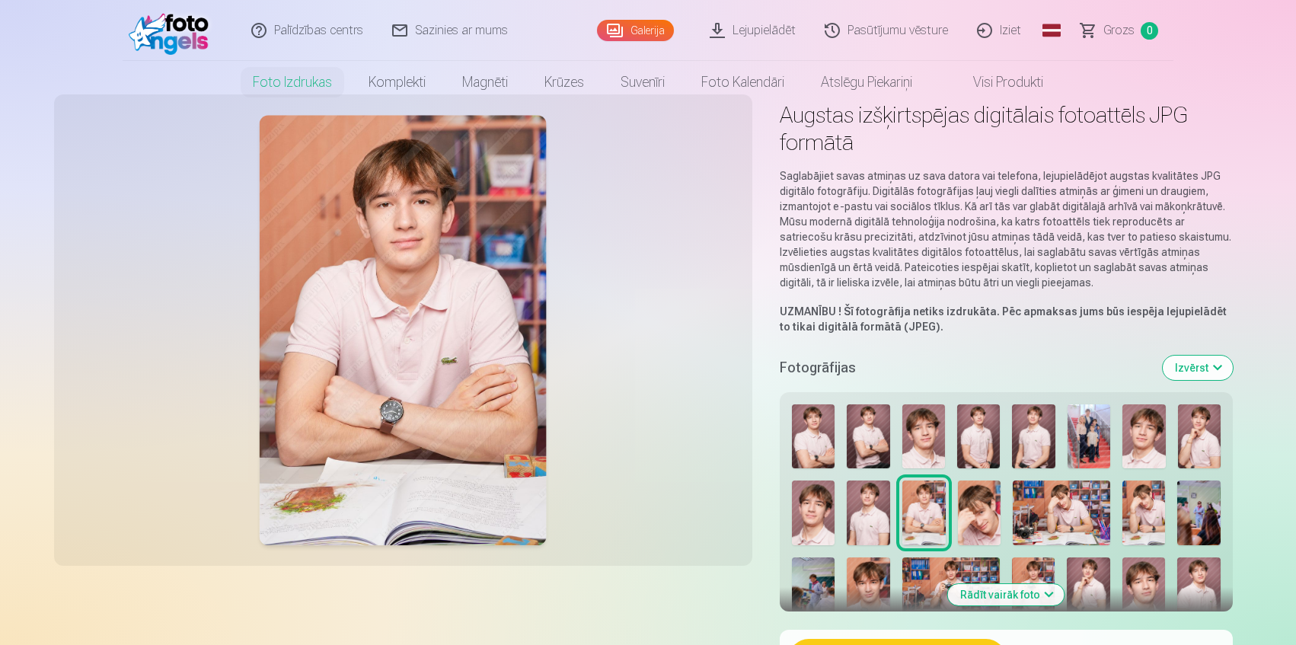
scroll to position [0, 0]
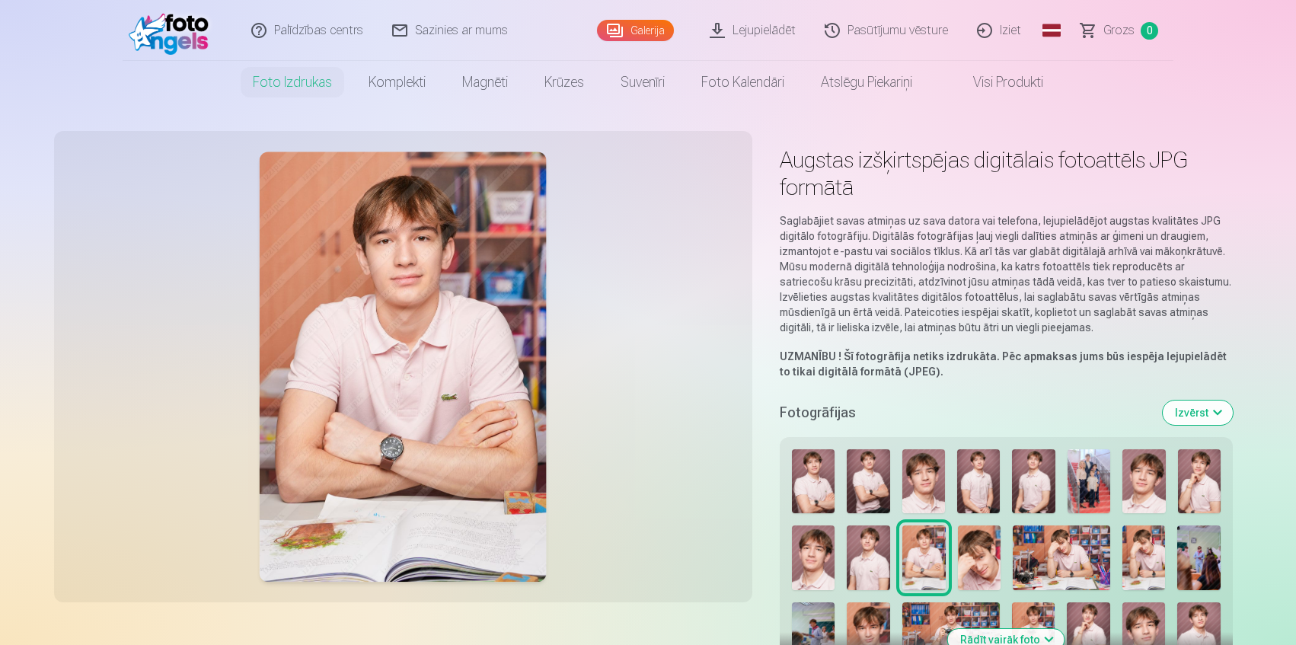
click at [988, 465] on img at bounding box center [978, 481] width 43 height 65
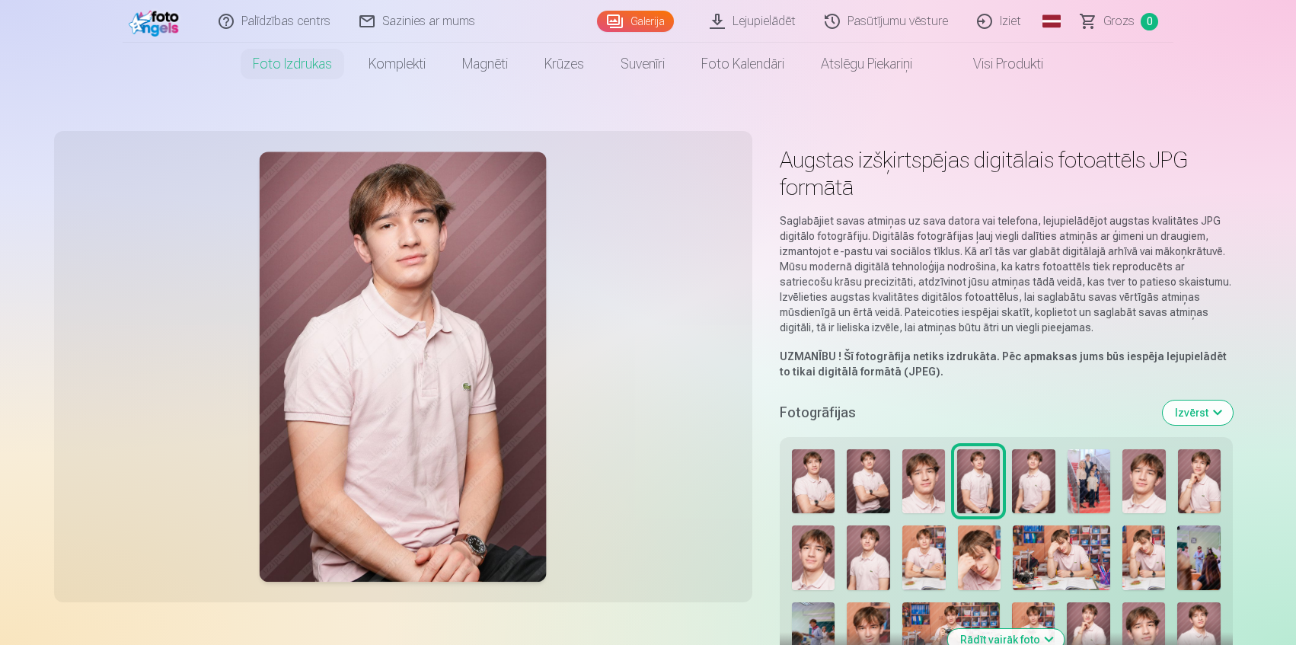
scroll to position [50, 0]
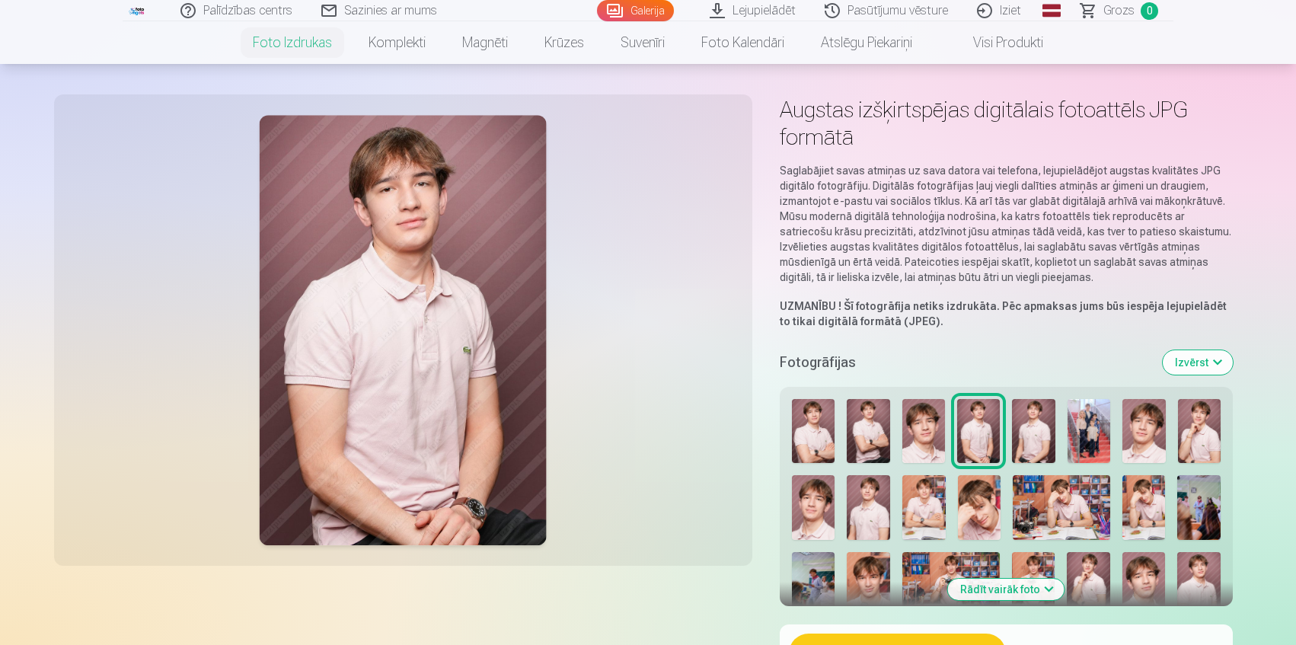
click at [1086, 435] on img at bounding box center [1088, 431] width 43 height 65
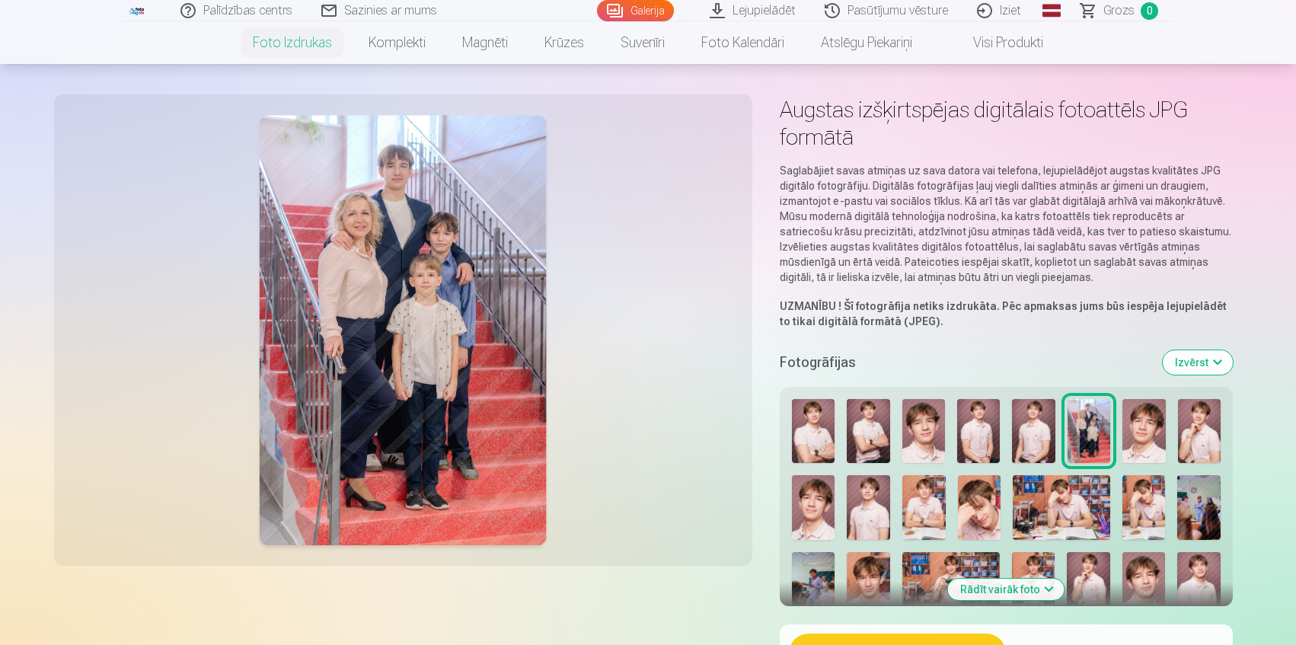
click at [1141, 429] on img at bounding box center [1143, 431] width 43 height 65
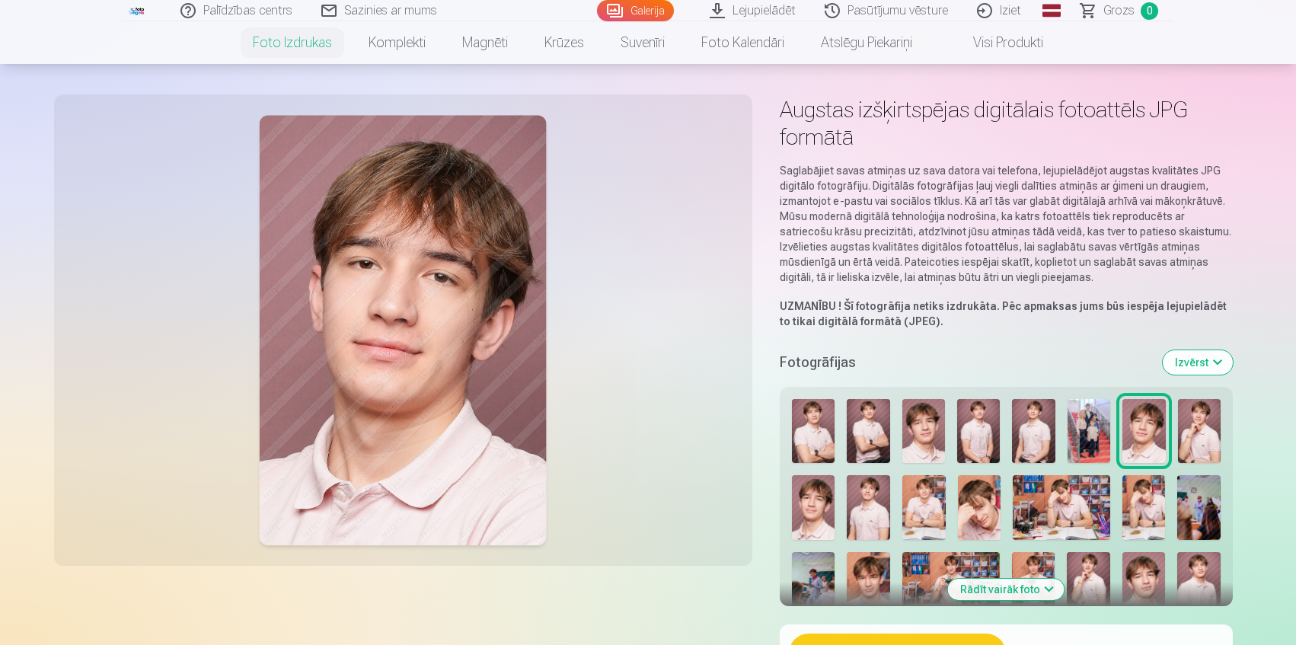
click at [1140, 484] on img at bounding box center [1143, 507] width 43 height 65
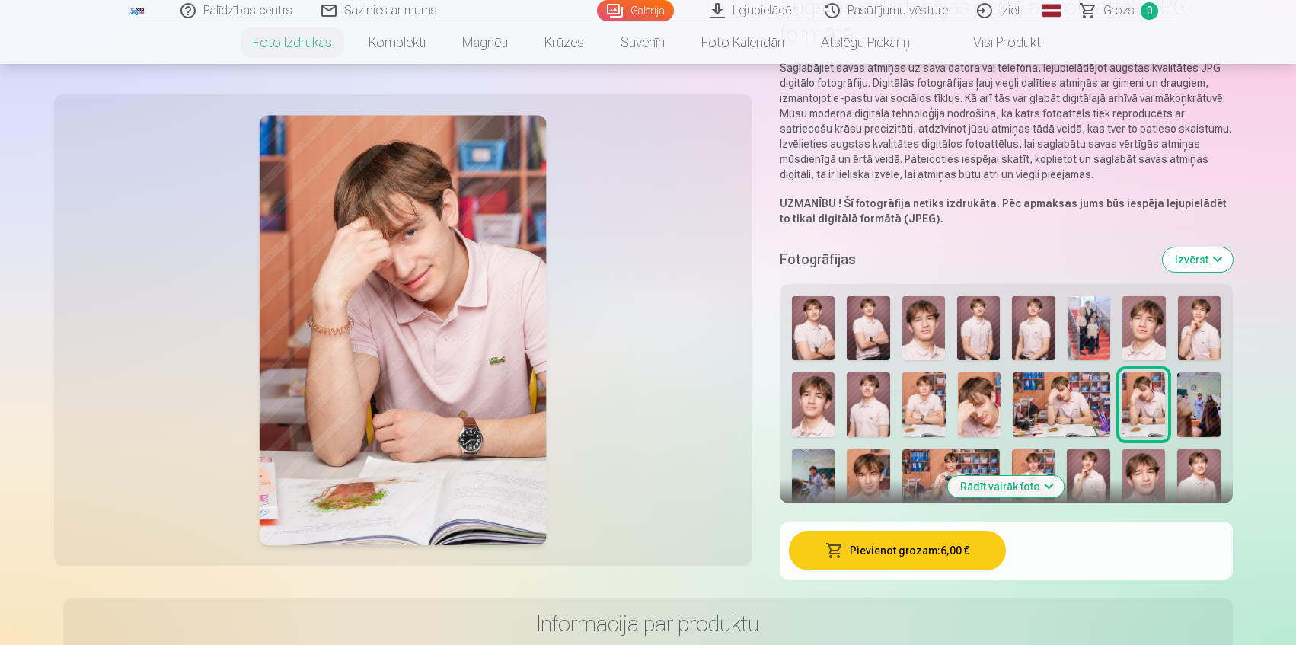
scroll to position [152, 0]
click at [1226, 260] on button "Izvērst" at bounding box center [1197, 260] width 70 height 24
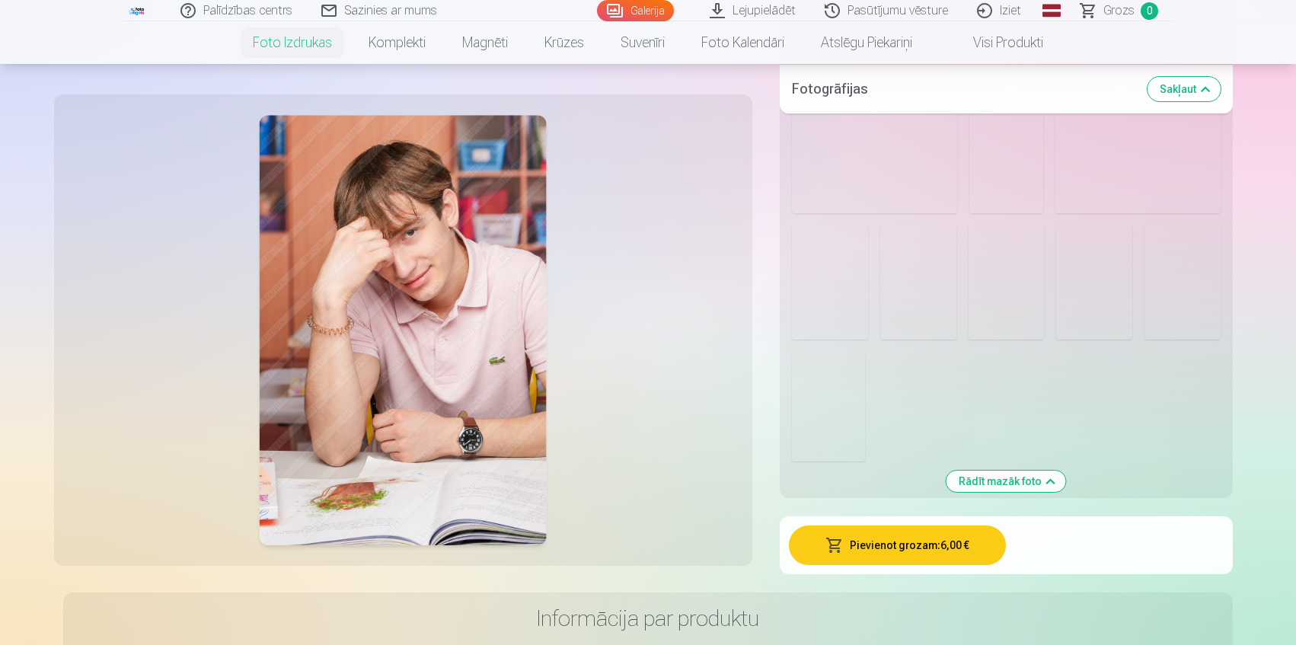
scroll to position [1725, 0]
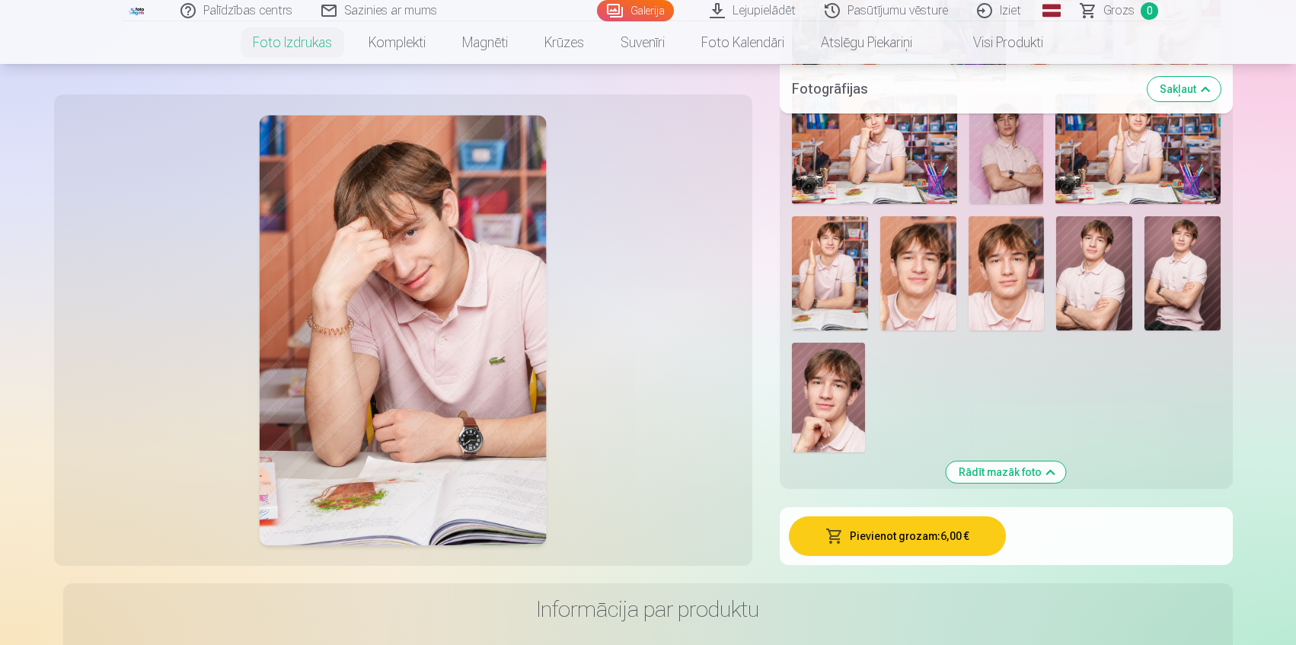
click at [822, 432] on img at bounding box center [828, 398] width 73 height 110
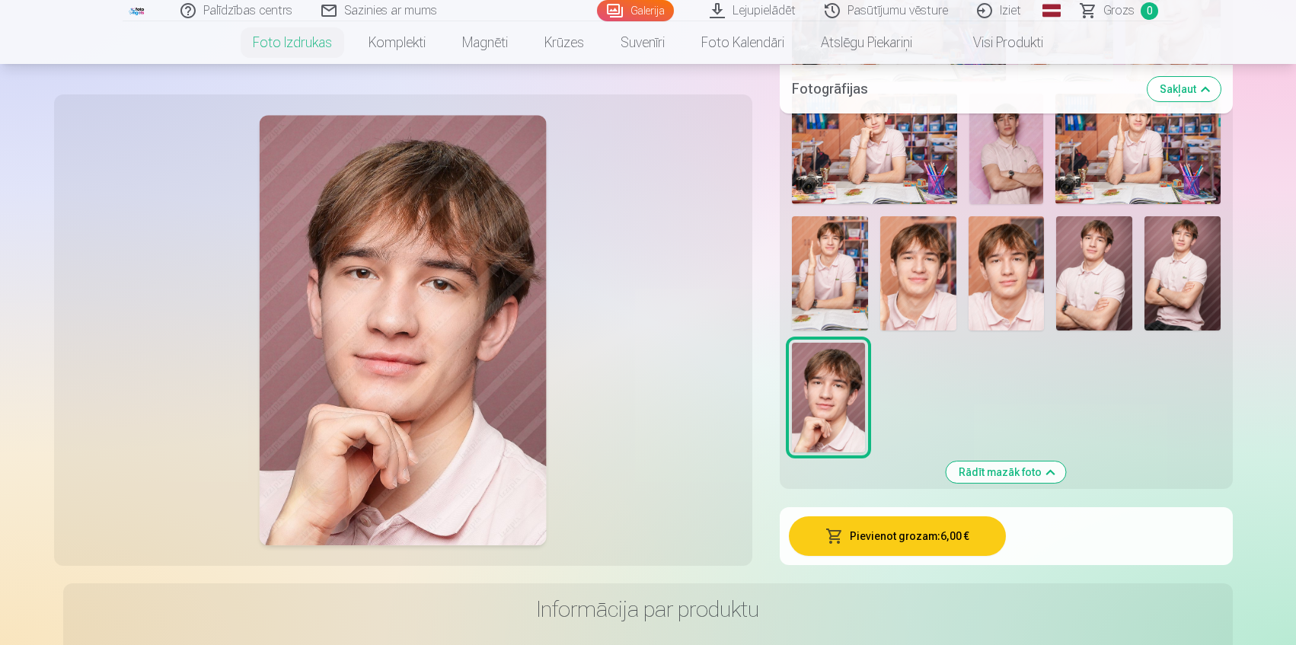
click at [888, 533] on button "Pievienot grozam : 6,00 €" at bounding box center [898, 536] width 218 height 40
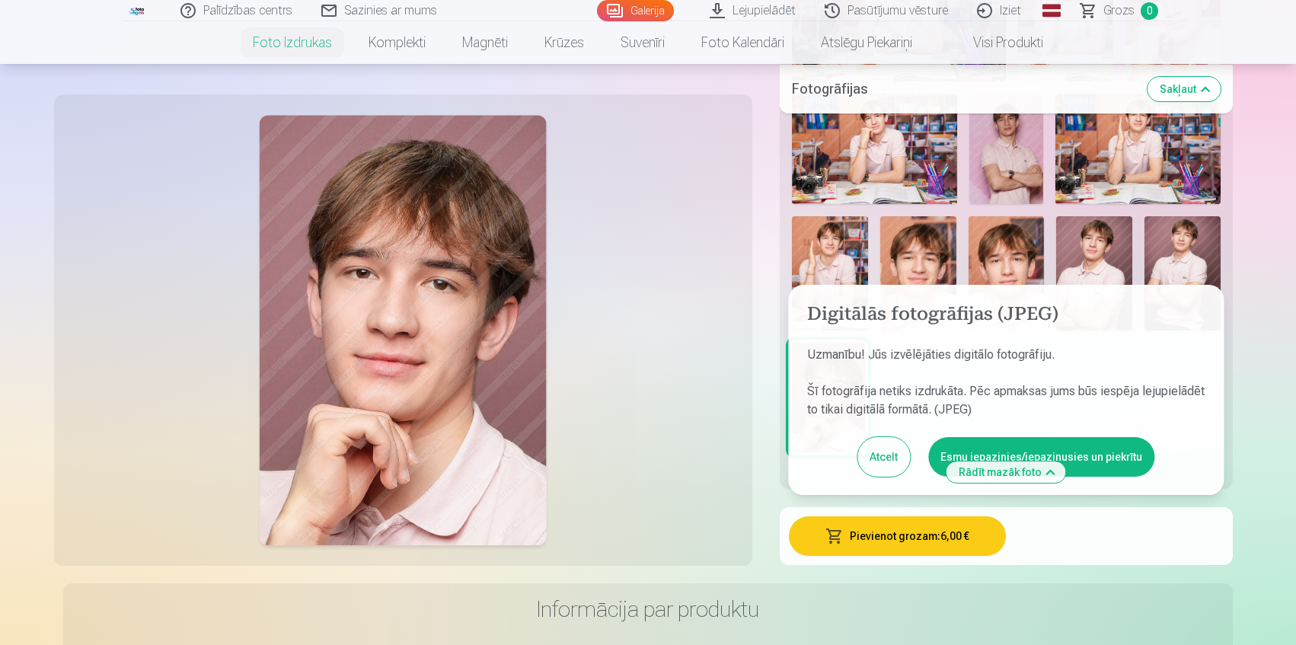
click at [887, 466] on button "Atcelt" at bounding box center [883, 457] width 53 height 40
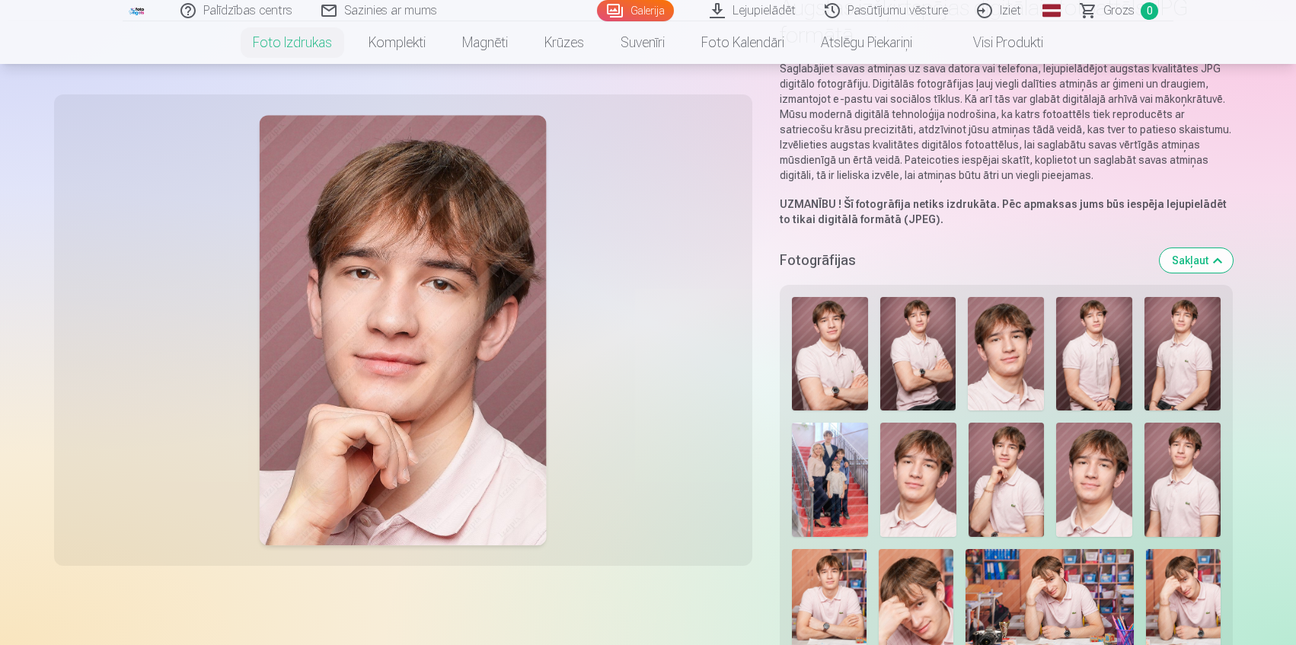
scroll to position [0, 0]
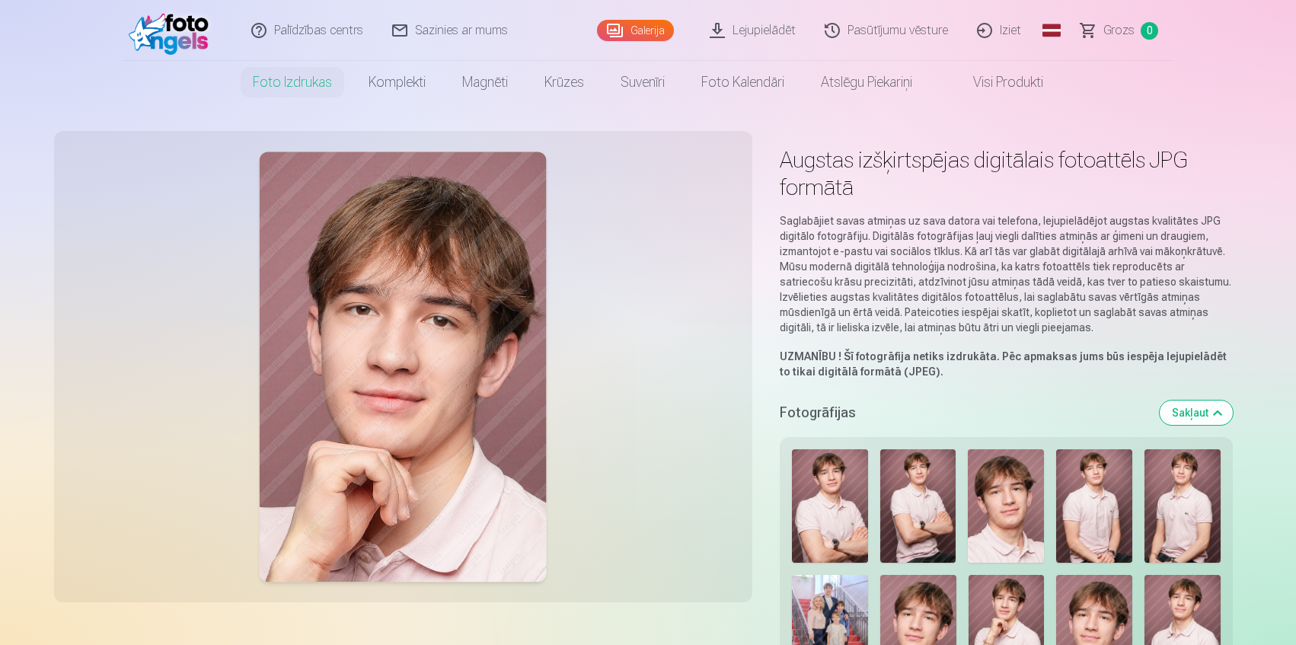
click at [1012, 81] on link "Visi produkti" at bounding box center [995, 82] width 131 height 43
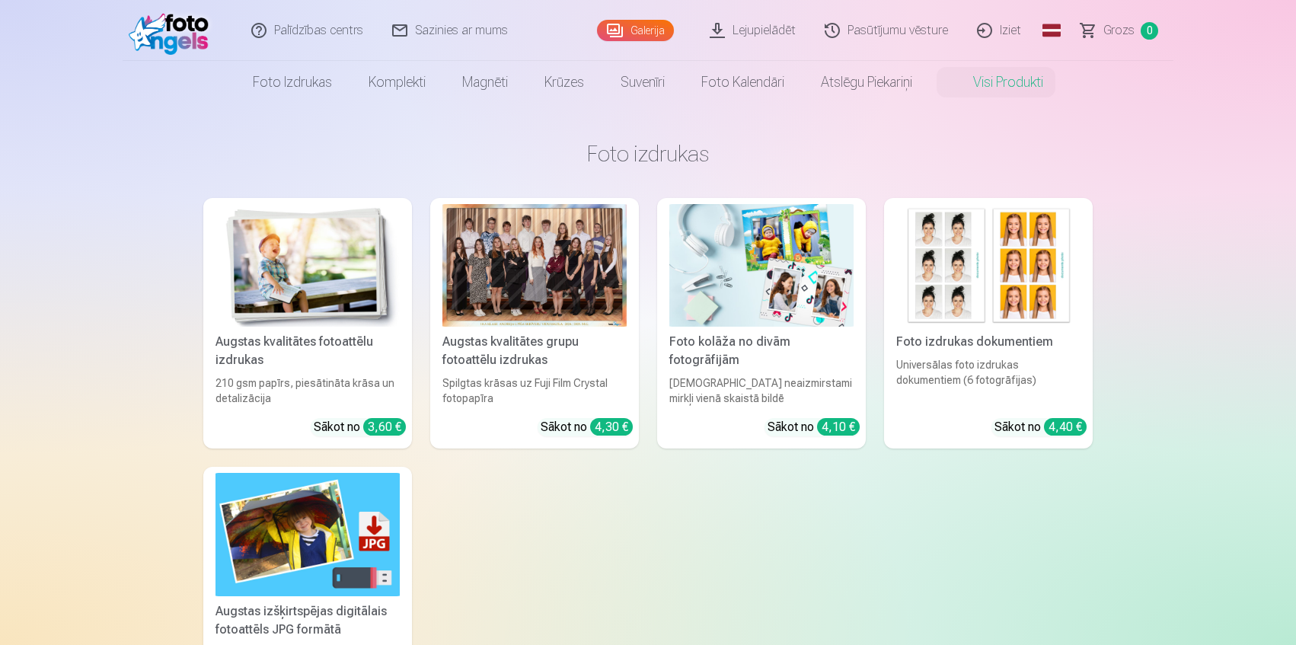
click at [537, 355] on div "Augstas kvalitātes grupu fotoattēlu izdrukas" at bounding box center [534, 351] width 196 height 37
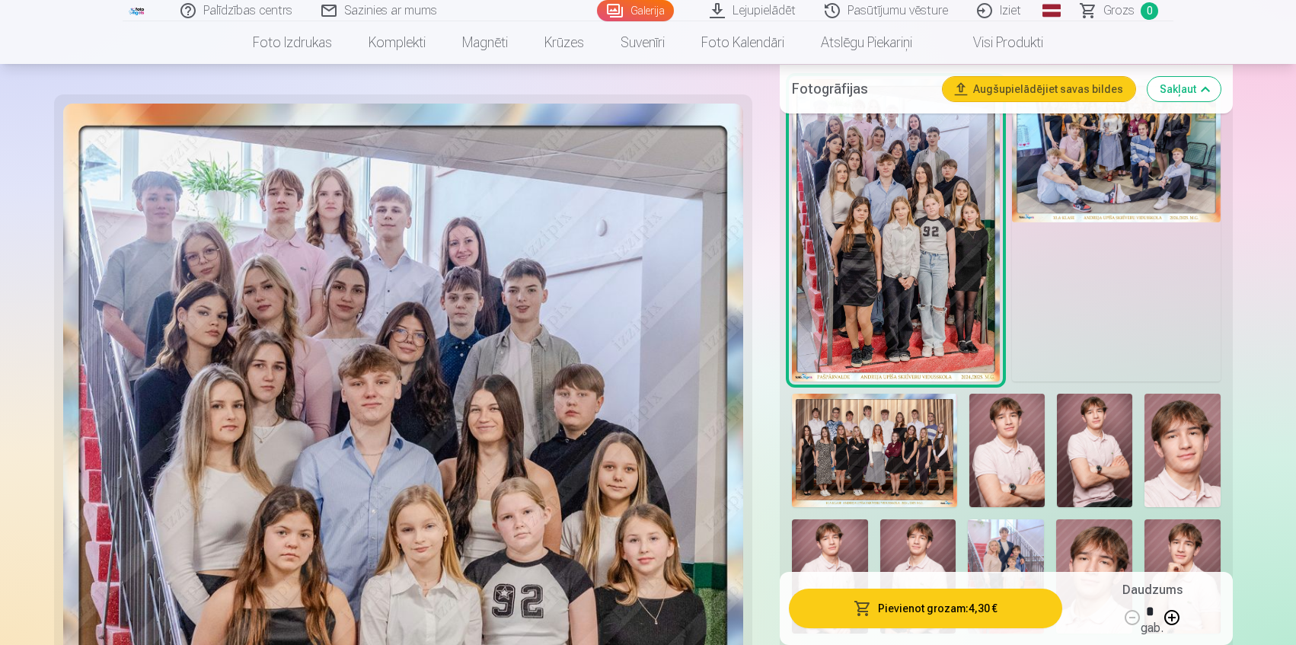
scroll to position [558, 0]
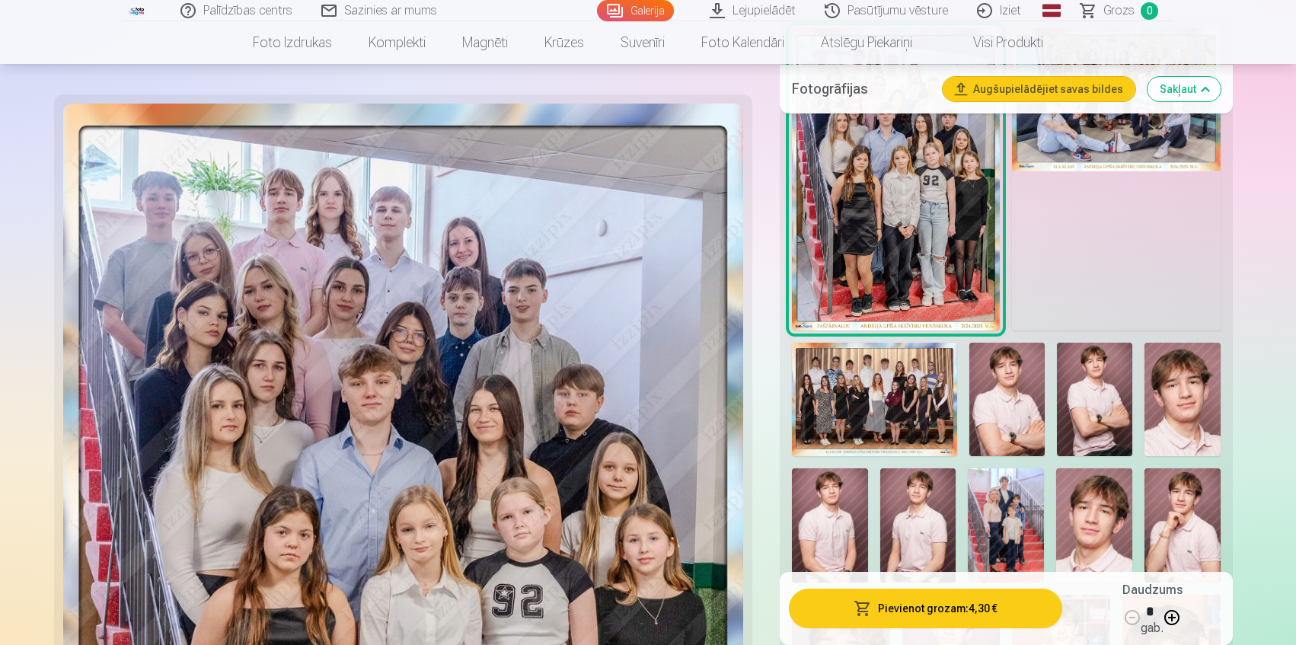
click at [860, 272] on img at bounding box center [896, 179] width 209 height 302
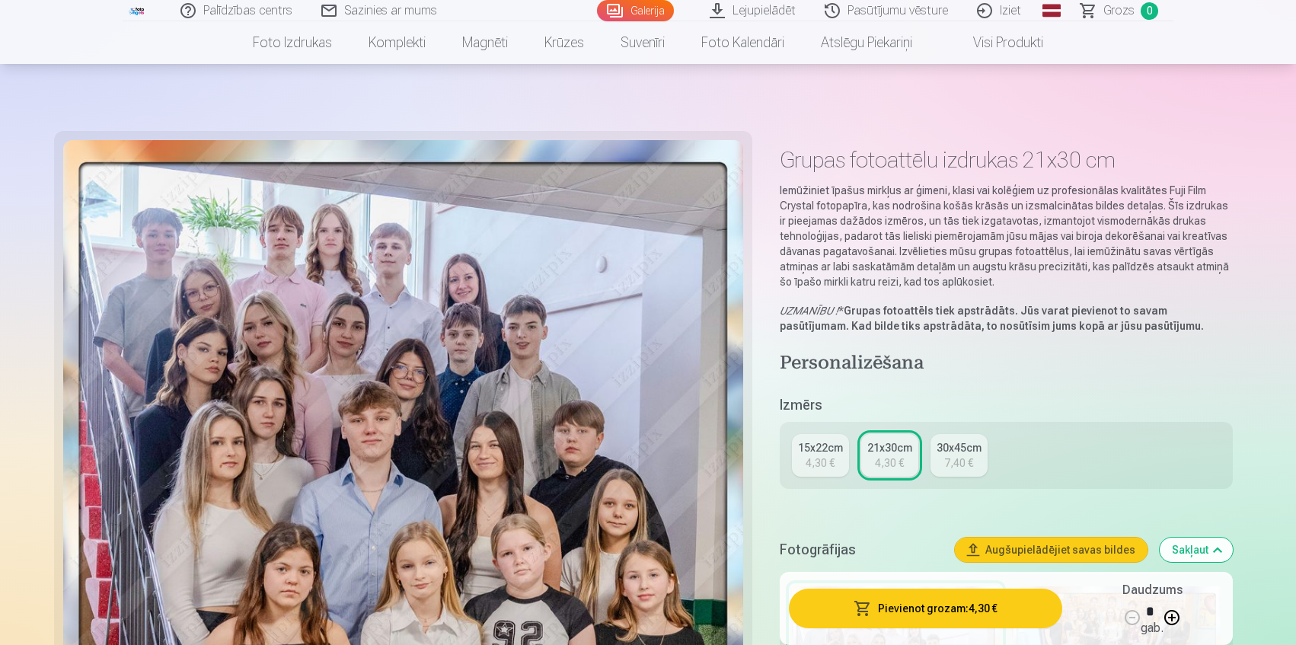
scroll to position [0, 0]
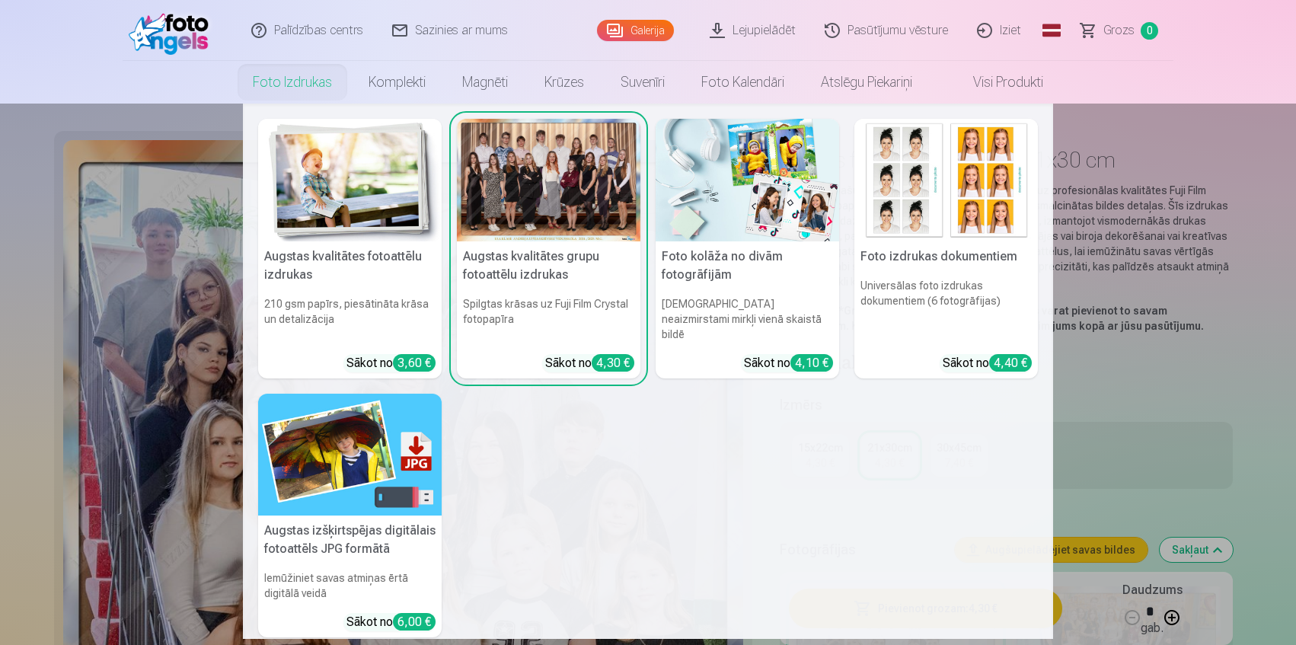
click at [276, 81] on link "Foto izdrukas" at bounding box center [292, 82] width 116 height 43
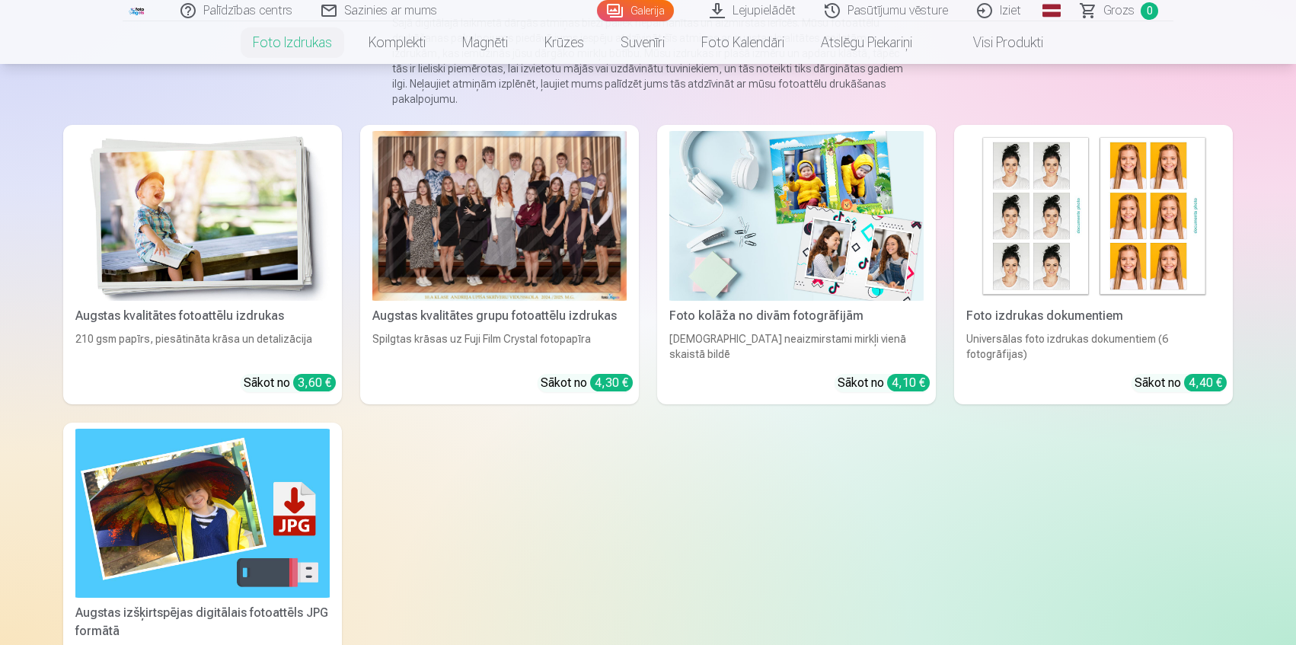
scroll to position [152, 0]
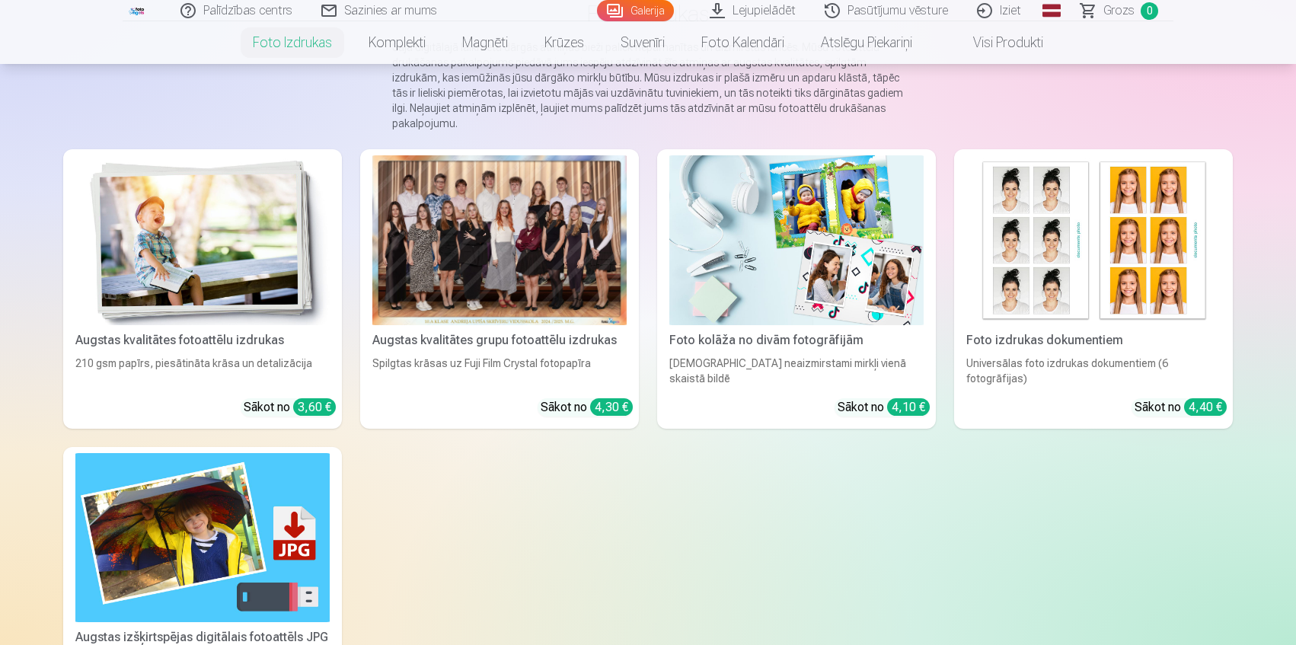
click at [230, 359] on div "210 gsm papīrs, piesātināta krāsa un detalizācija" at bounding box center [202, 371] width 266 height 30
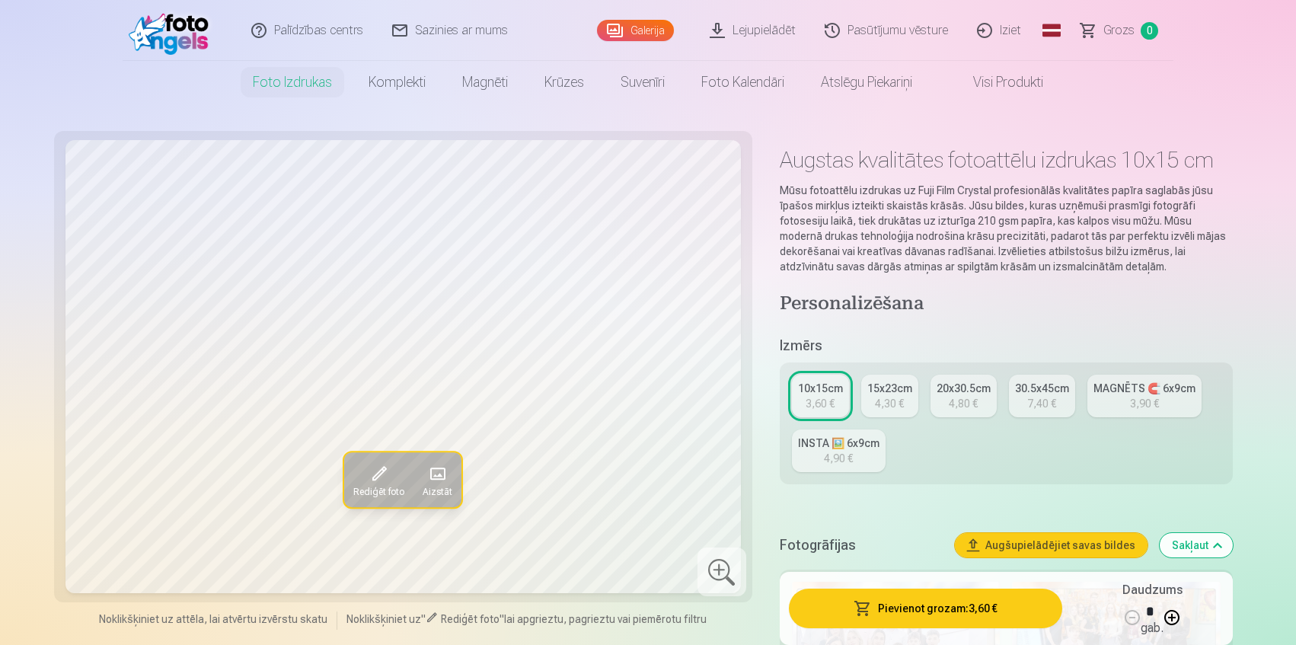
click at [1003, 27] on link "Iziet" at bounding box center [999, 30] width 73 height 61
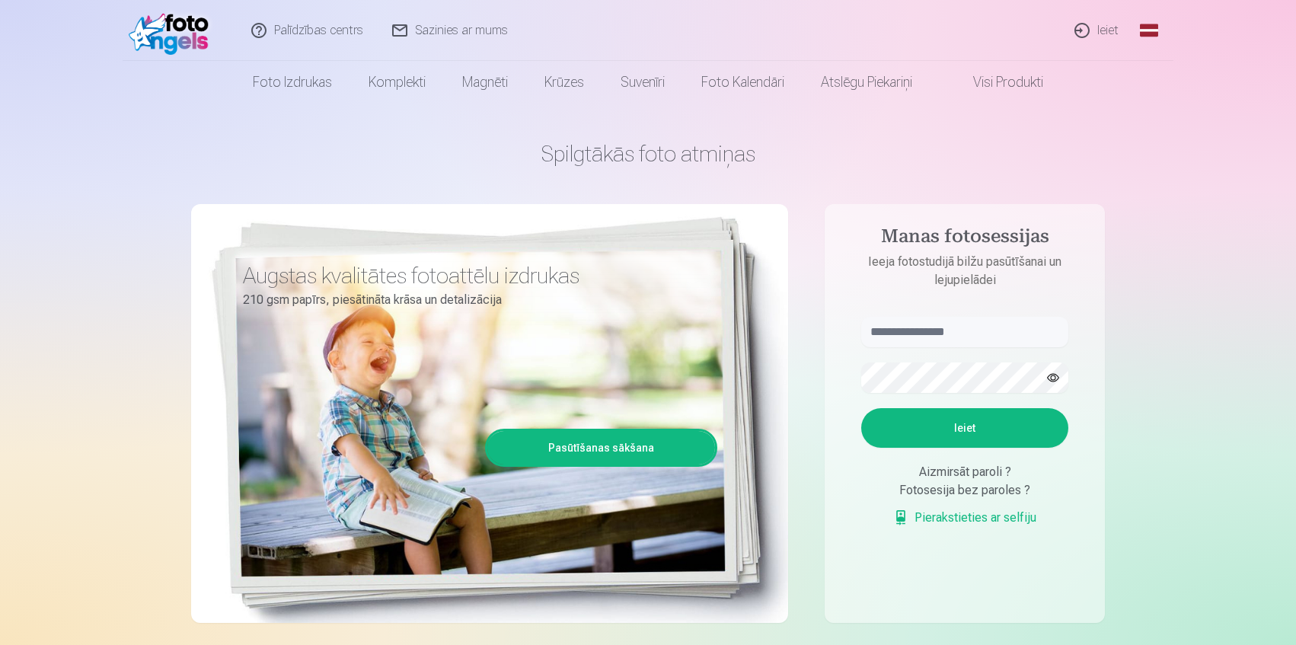
click at [1107, 27] on link "Ieiet" at bounding box center [1096, 30] width 73 height 61
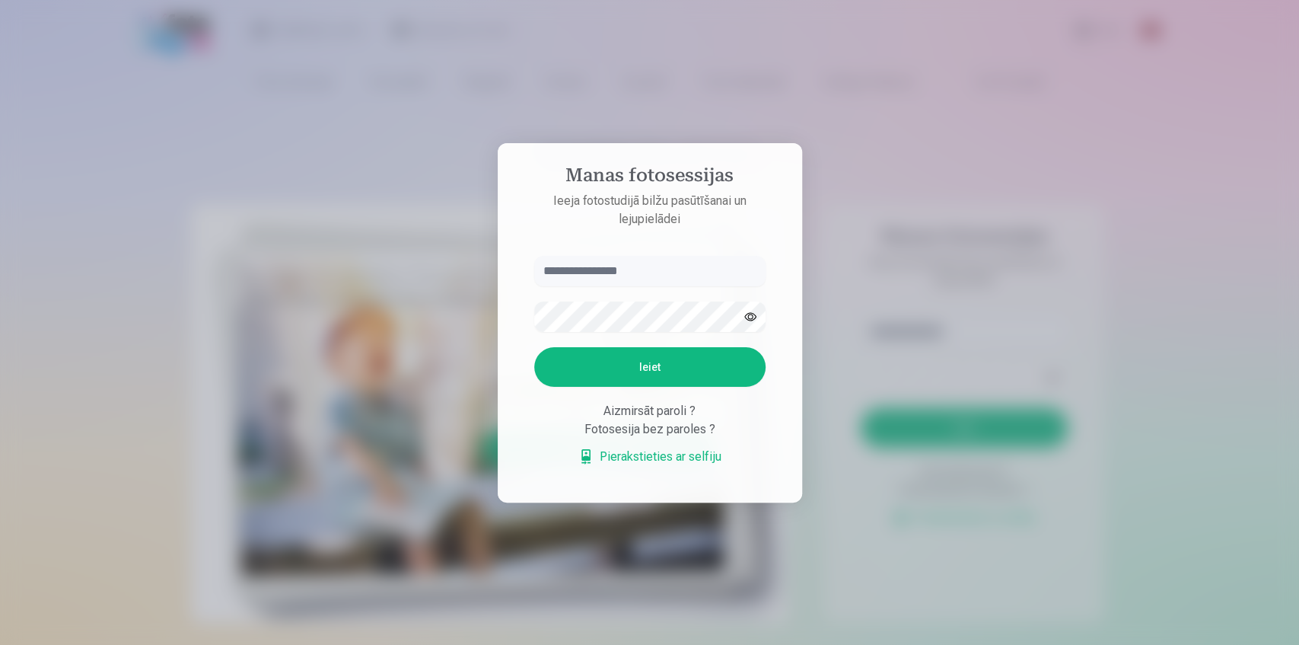
click at [598, 272] on input "text" at bounding box center [649, 271] width 231 height 30
type input "**********"
click at [610, 375] on button "Ieiet" at bounding box center [649, 367] width 231 height 40
